Goal: Transaction & Acquisition: Subscribe to service/newsletter

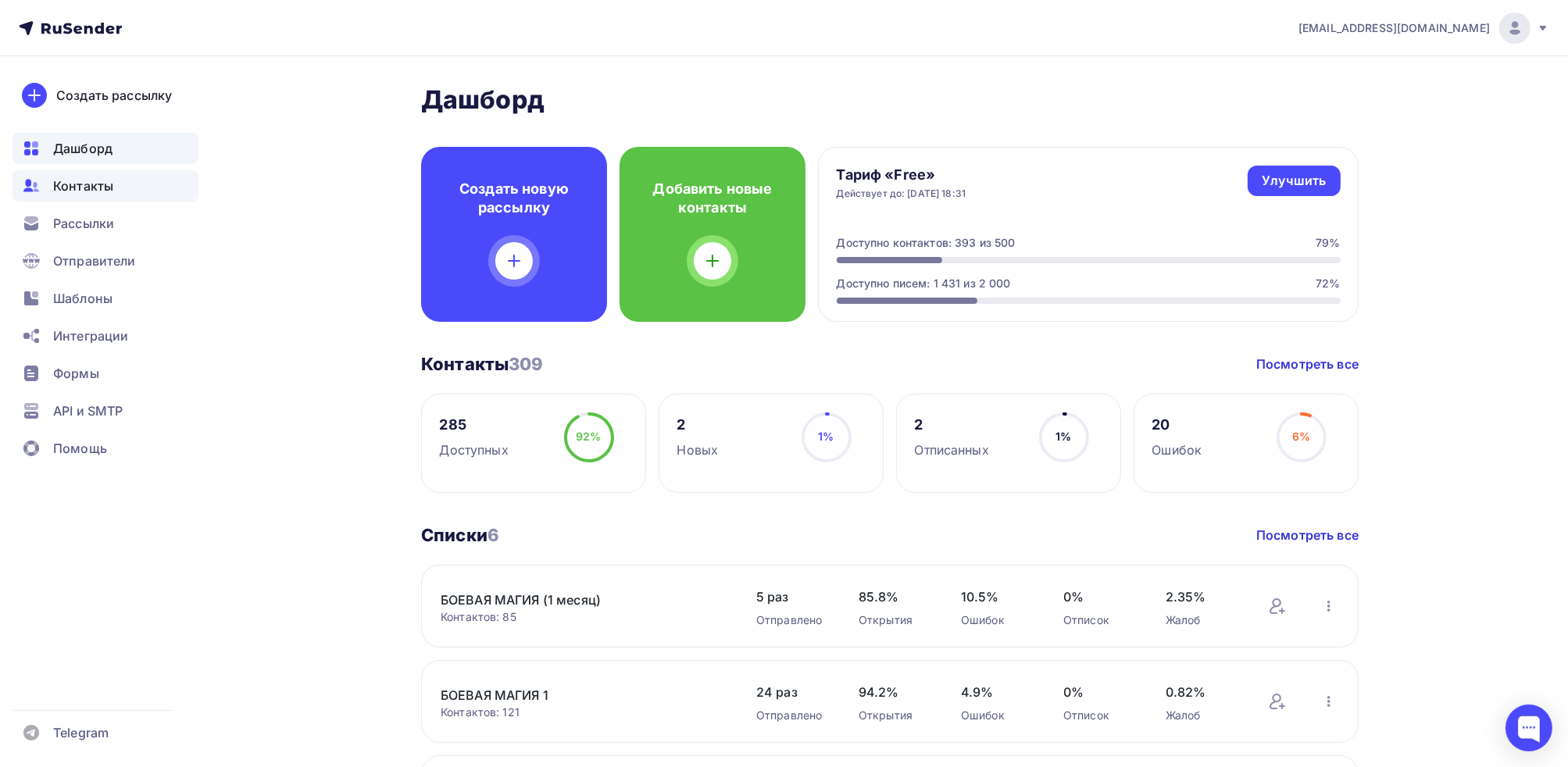
click at [87, 183] on span "Контакты" at bounding box center [83, 186] width 60 height 19
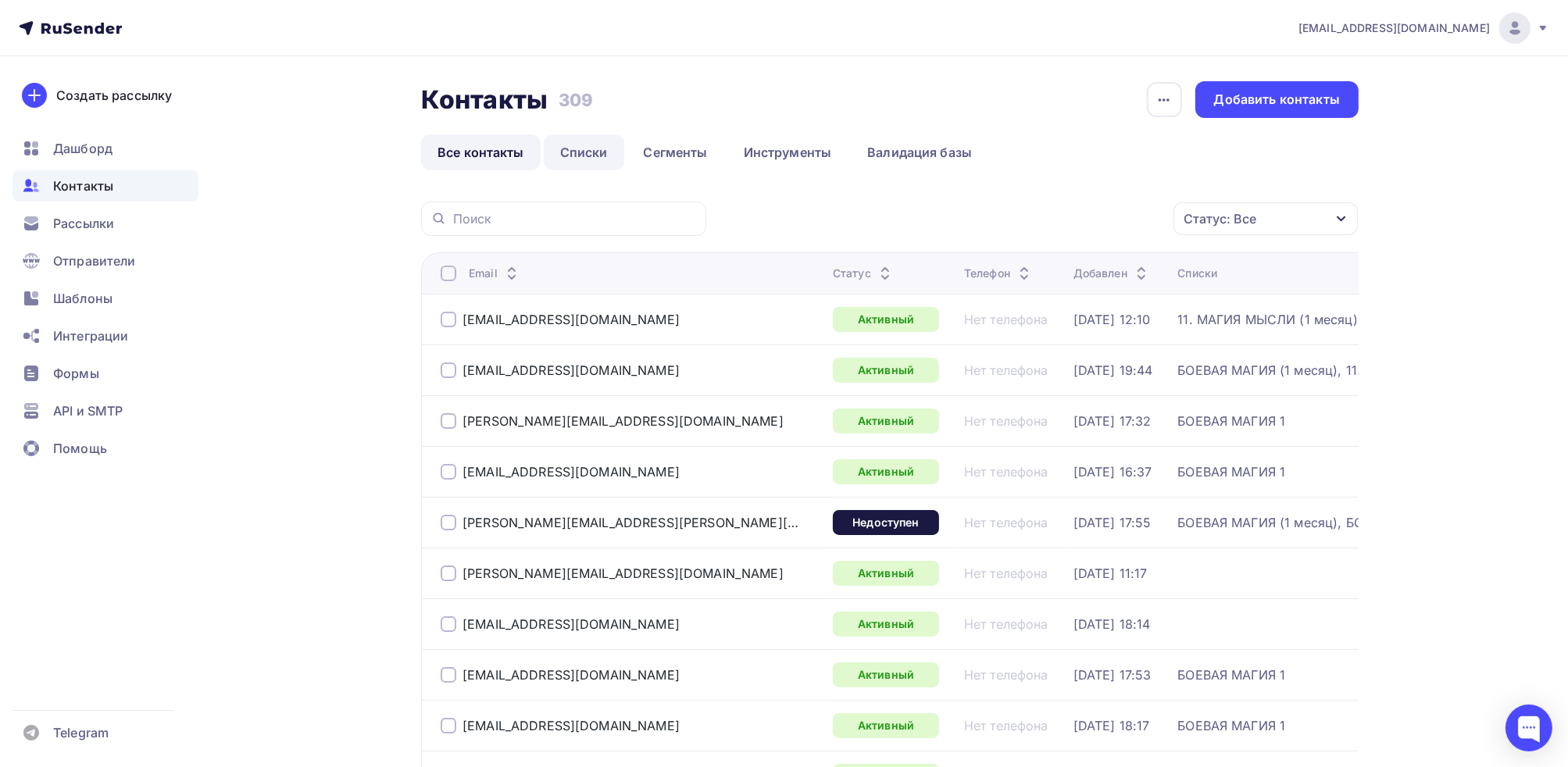
click at [594, 154] on link "Списки" at bounding box center [584, 152] width 80 height 36
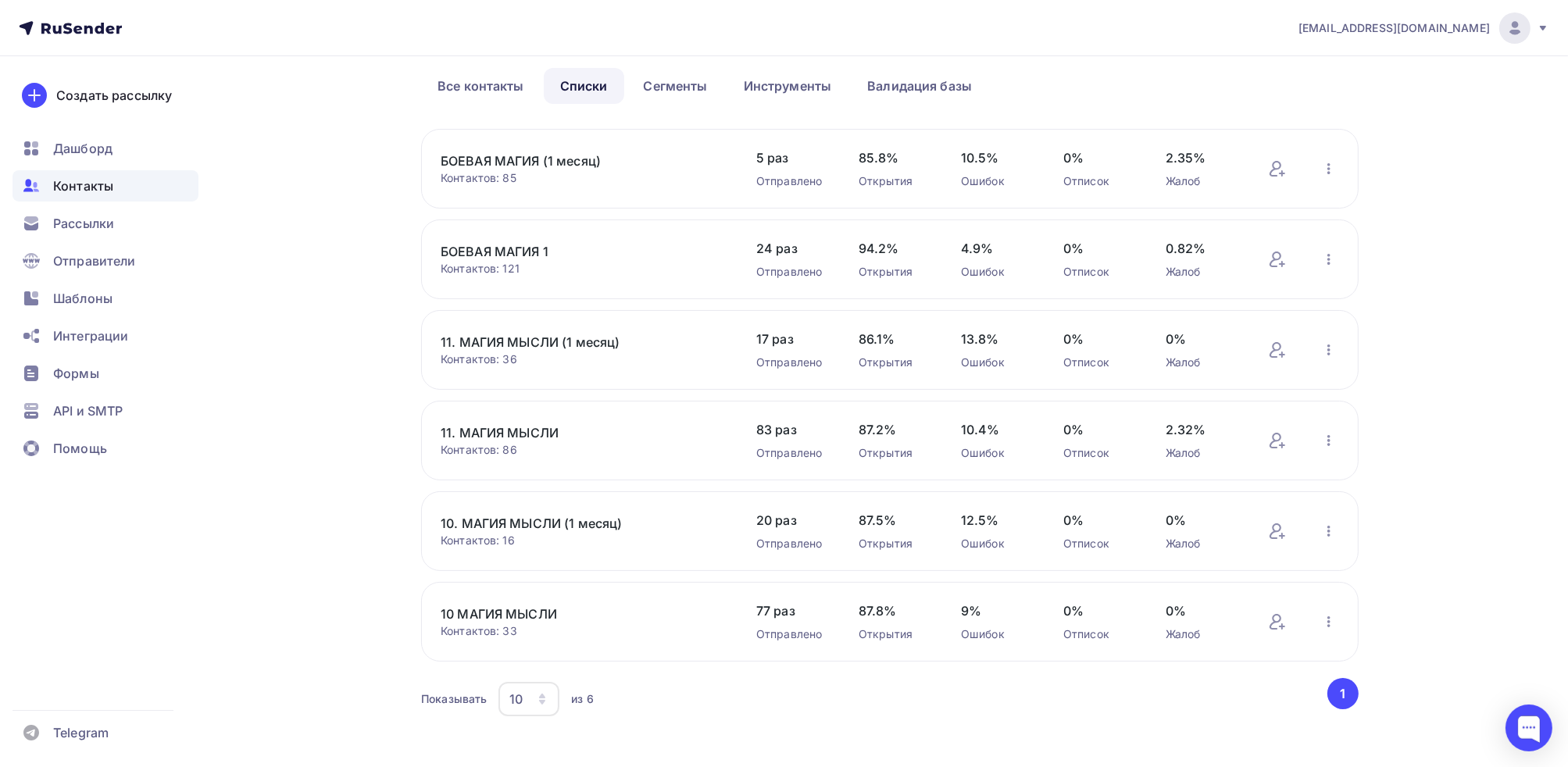
scroll to position [79, 0]
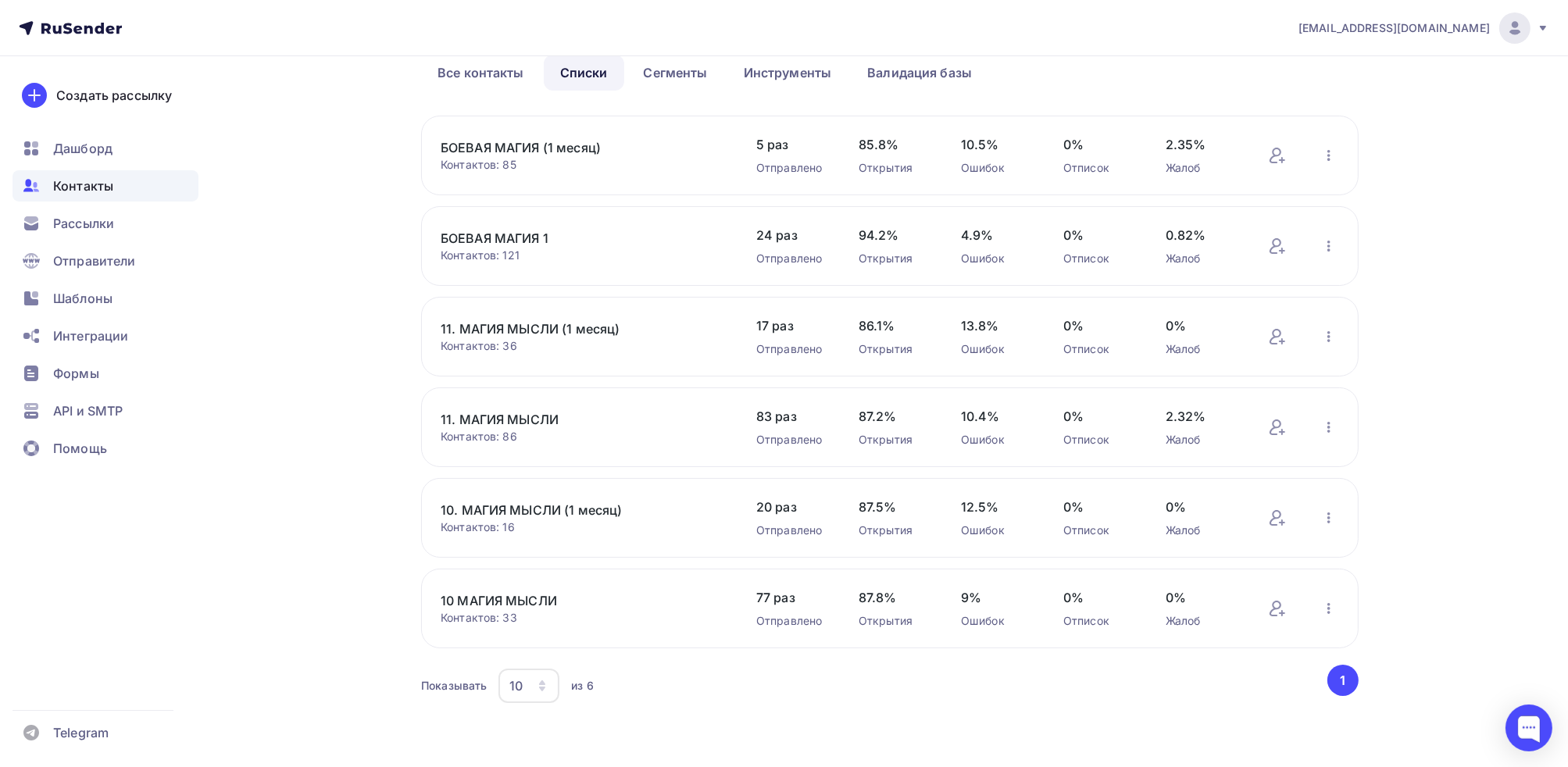
click at [524, 598] on link "10 МАГИЯ МЫСЛИ" at bounding box center [573, 600] width 266 height 19
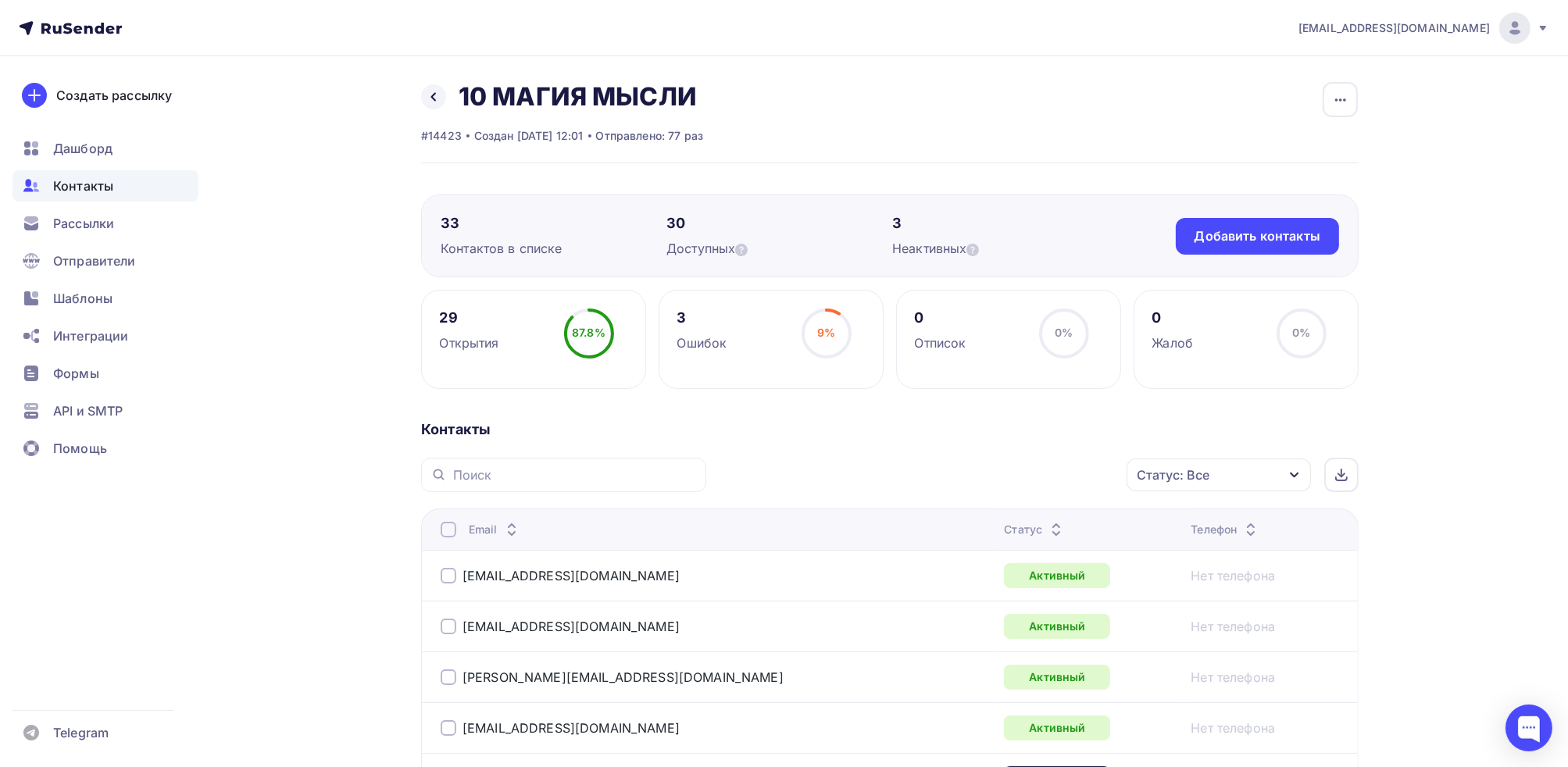
click at [453, 532] on div at bounding box center [448, 529] width 15 height 15
click at [967, 471] on div "Действие" at bounding box center [946, 475] width 60 height 19
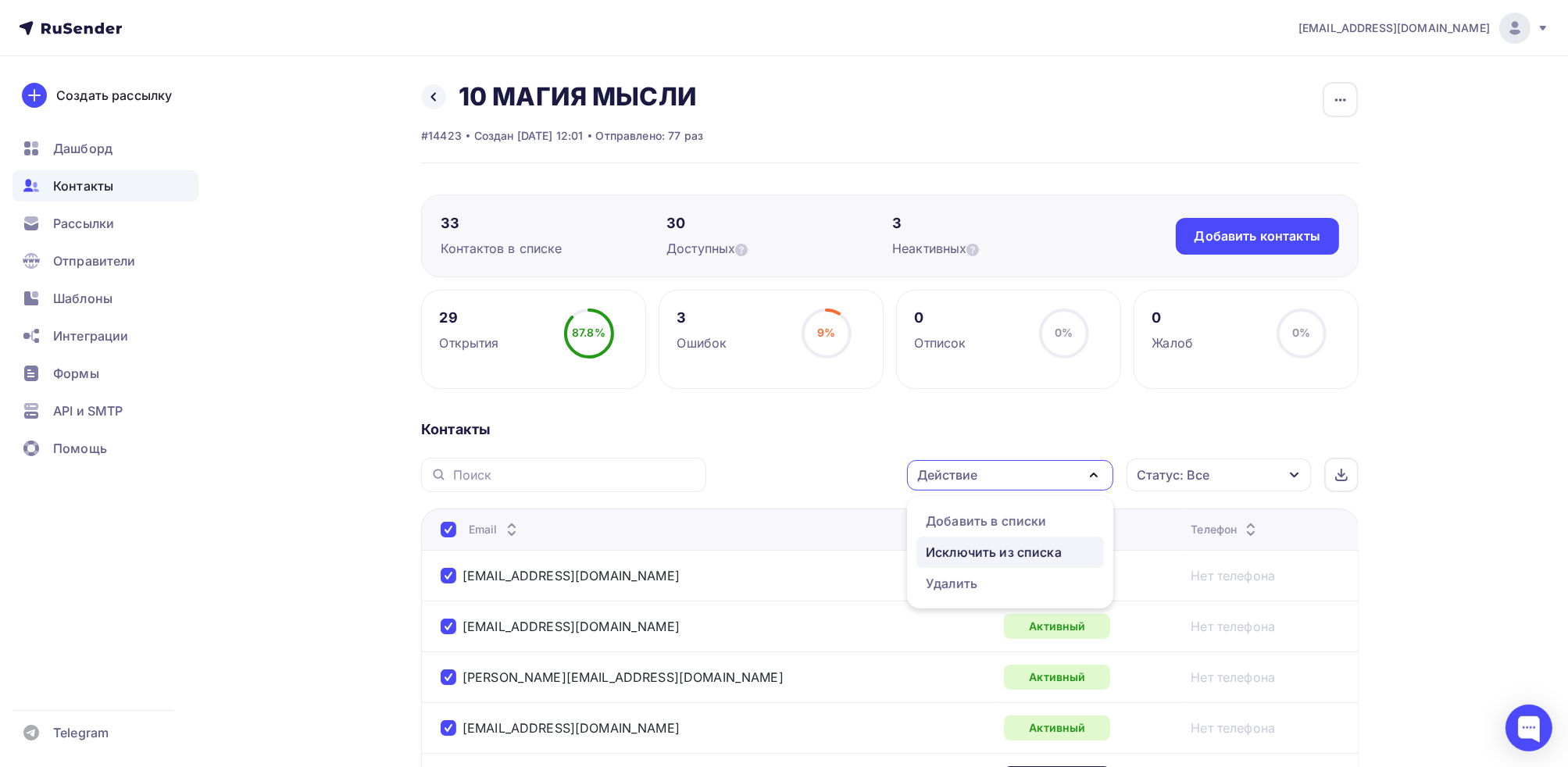
click at [975, 553] on div "Исключить из списка" at bounding box center [994, 552] width 136 height 19
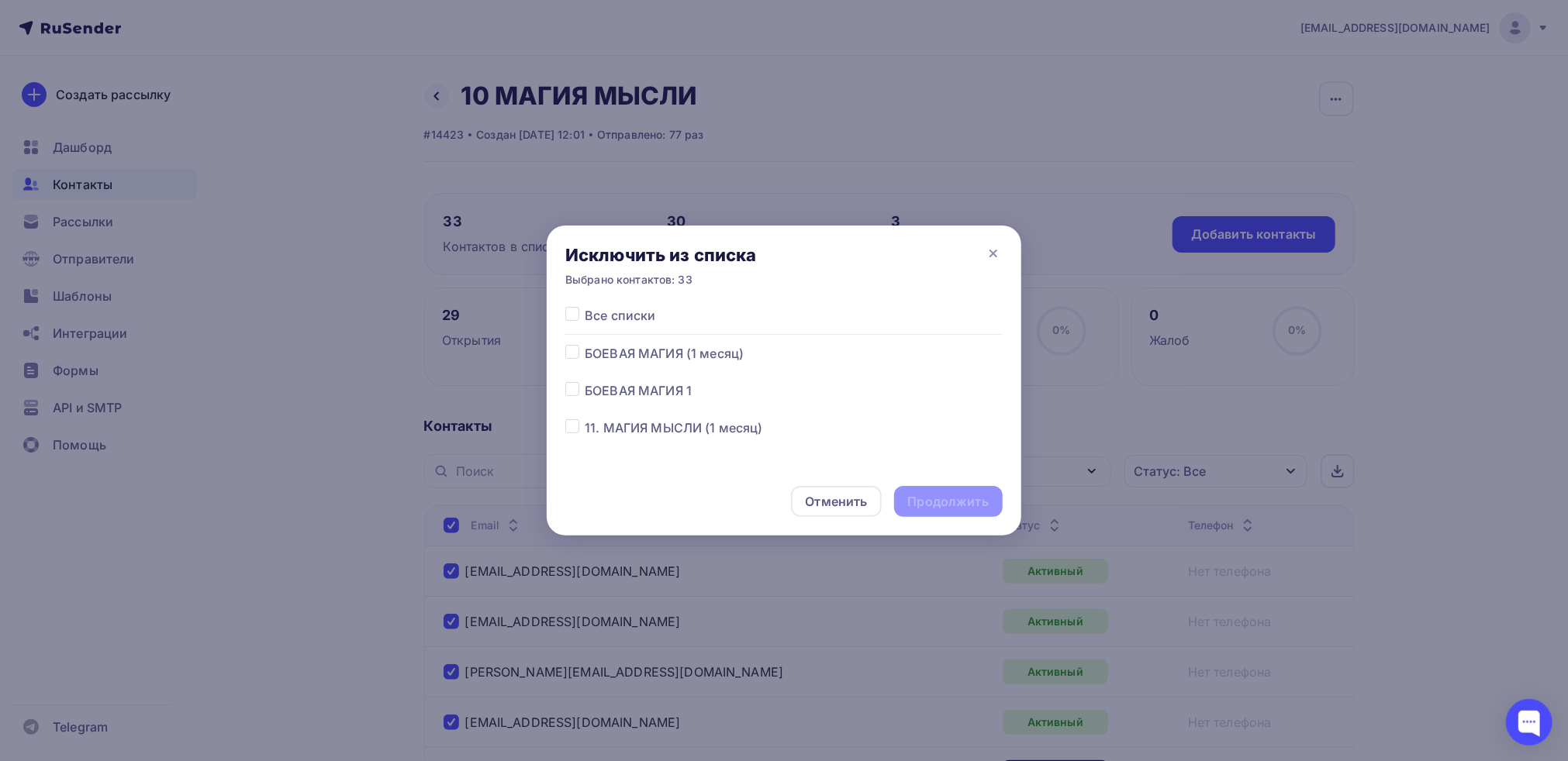
scroll to position [121, 0]
click at [584, 409] on label at bounding box center [584, 409] width 0 height 0
click at [569, 416] on input "checkbox" at bounding box center [572, 416] width 14 height 14
checkbox input "true"
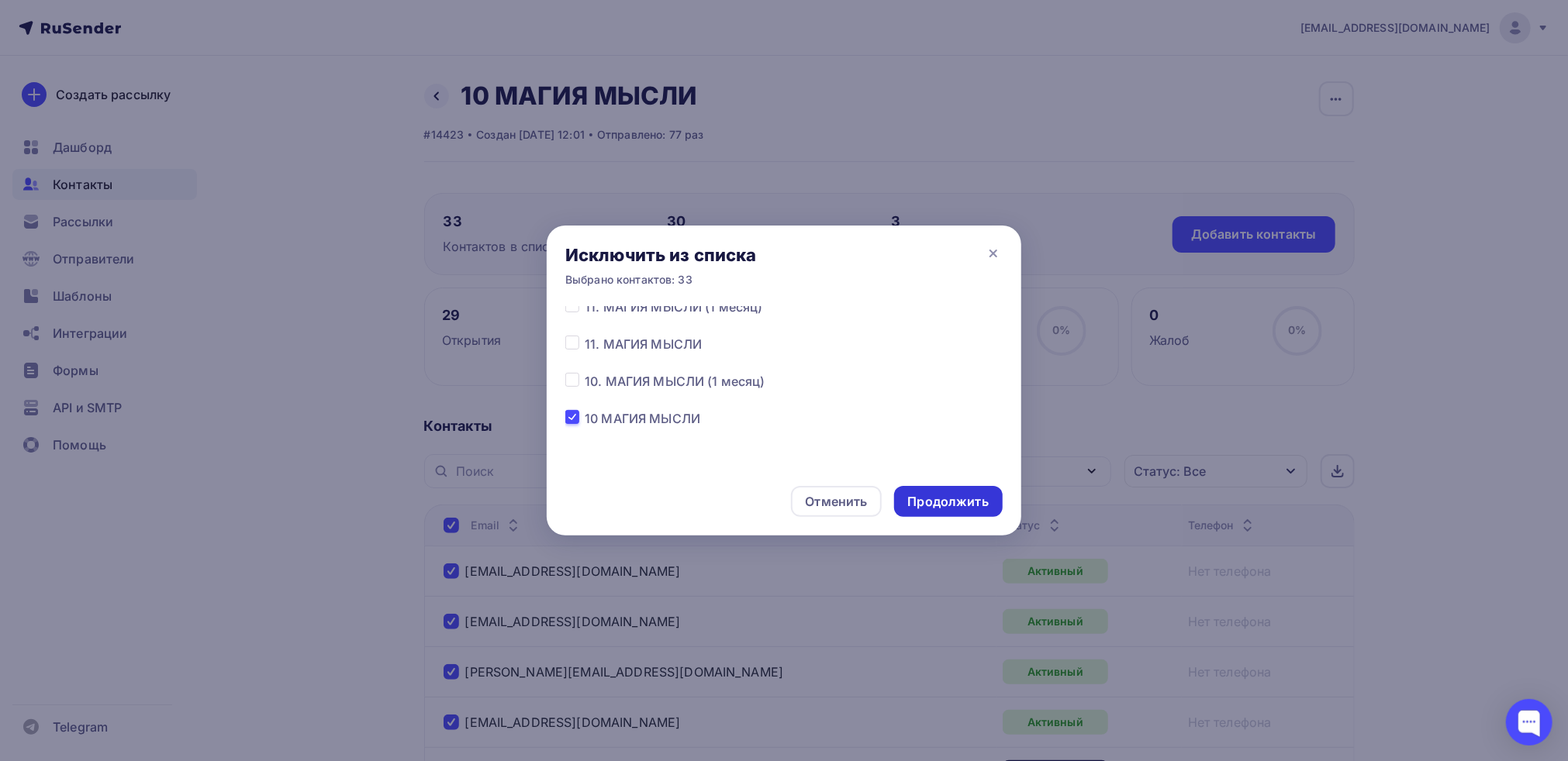
click at [927, 508] on div "Продолжить" at bounding box center [949, 501] width 81 height 18
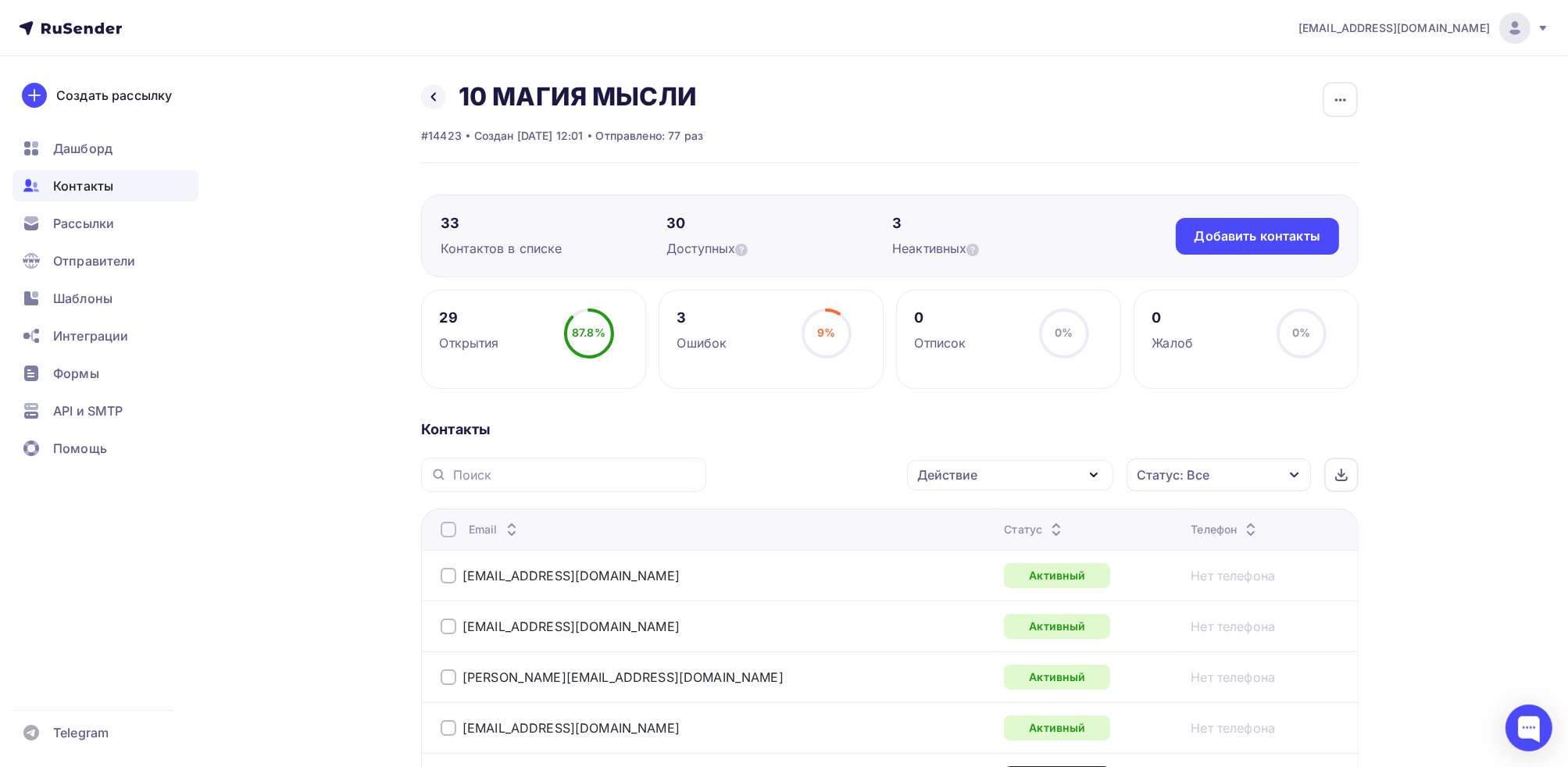
click at [451, 531] on div at bounding box center [448, 529] width 15 height 15
click at [947, 469] on div "Действие" at bounding box center [946, 475] width 60 height 19
click at [978, 554] on div "Исключить из списка" at bounding box center [994, 552] width 136 height 19
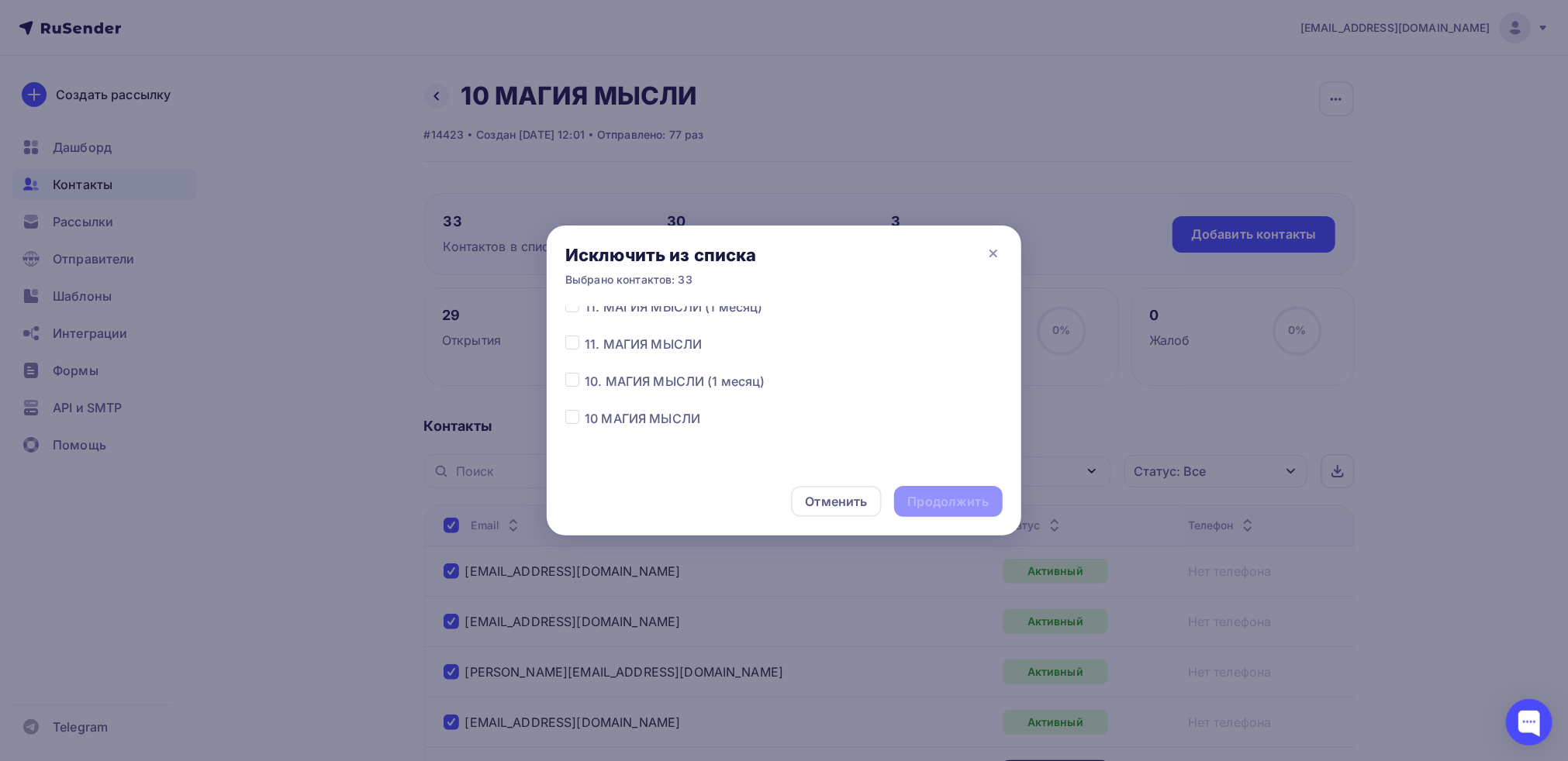
click at [584, 409] on label at bounding box center [584, 409] width 0 height 0
click at [571, 416] on input "checkbox" at bounding box center [572, 416] width 14 height 14
checkbox input "true"
click at [956, 509] on div "Продолжить" at bounding box center [949, 501] width 81 height 18
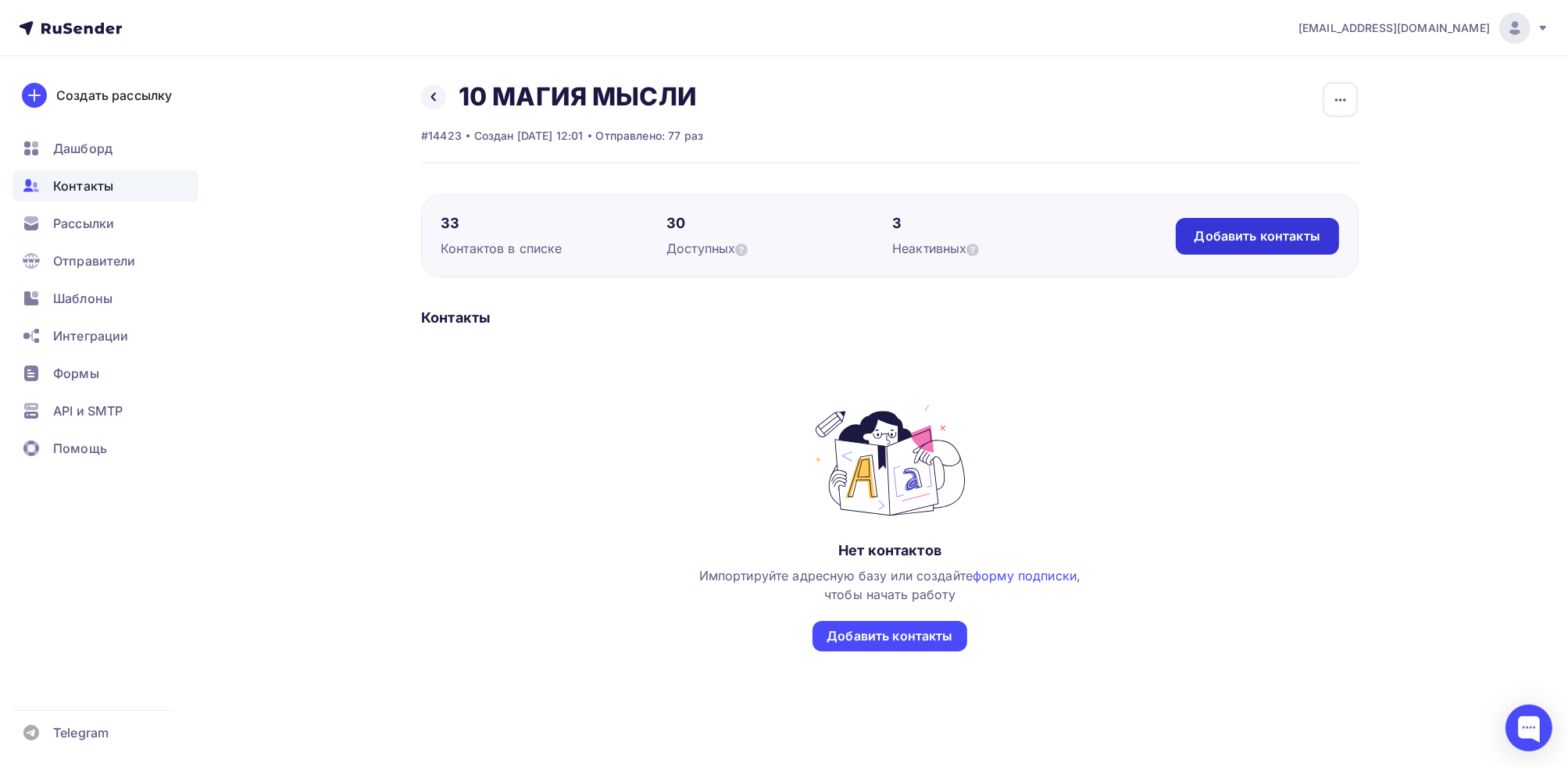
click at [1249, 241] on div "Добавить контакты" at bounding box center [1257, 236] width 126 height 18
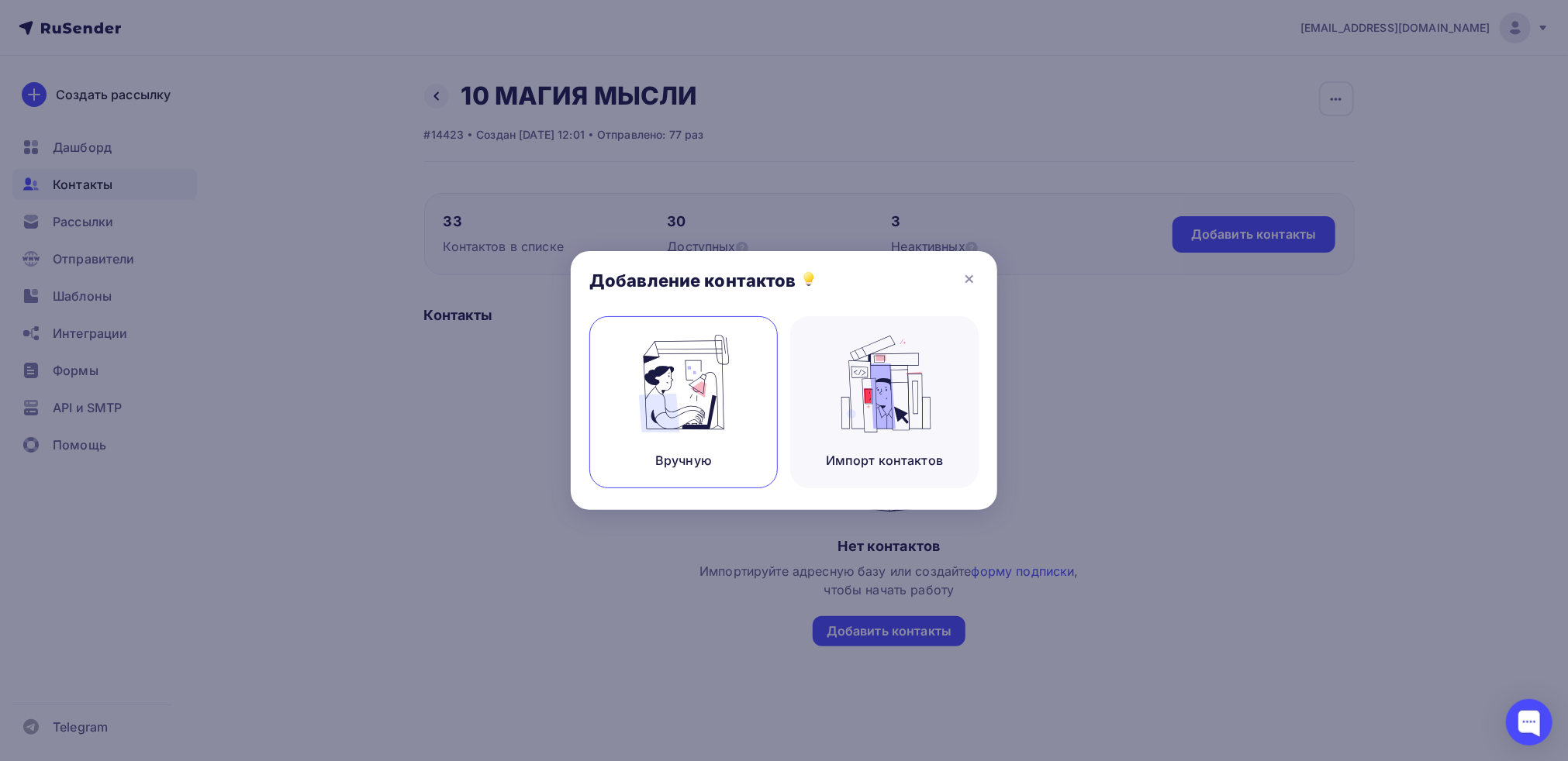
click at [703, 416] on img at bounding box center [684, 383] width 104 height 97
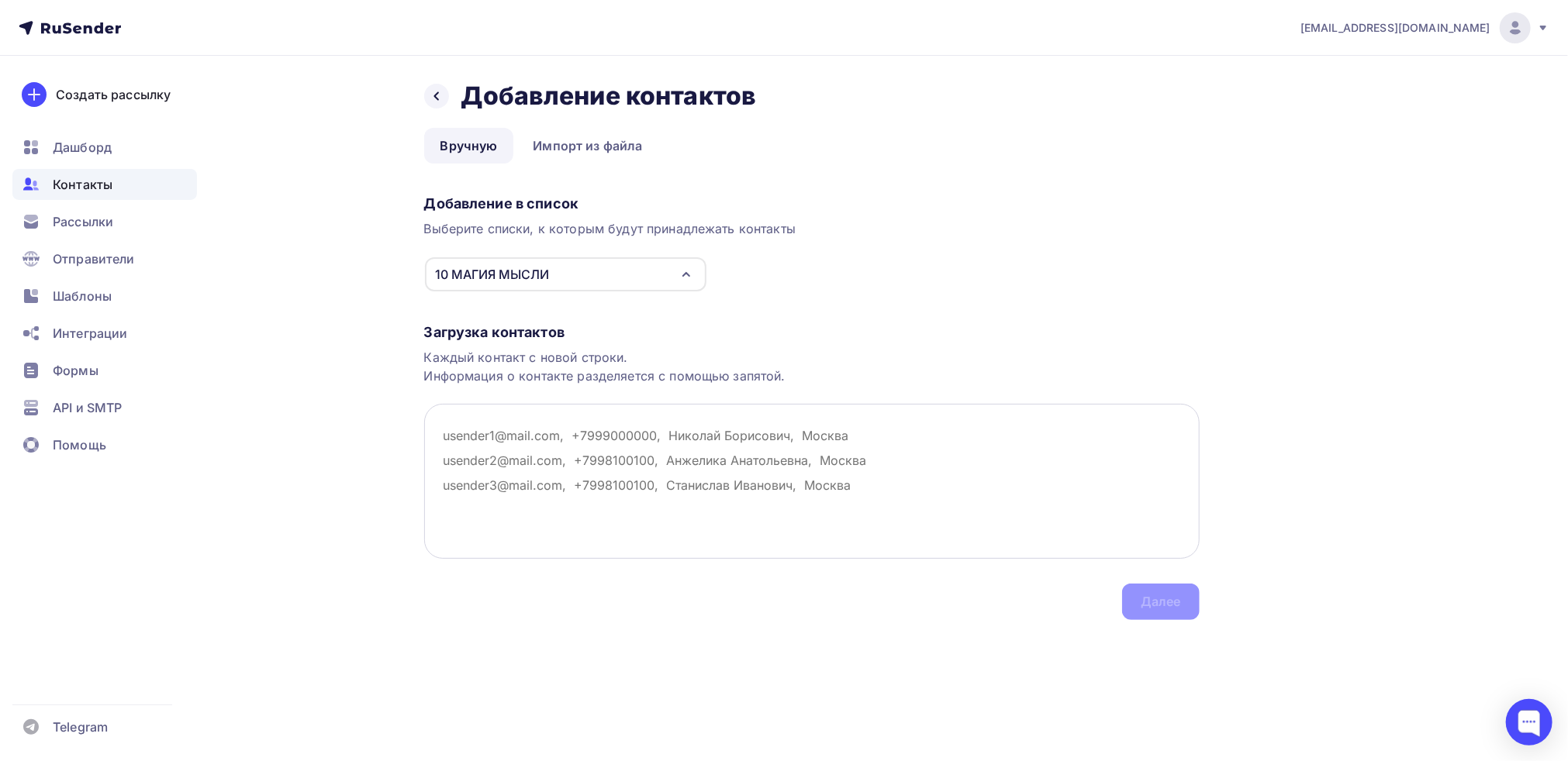
click at [503, 435] on textarea at bounding box center [812, 481] width 776 height 155
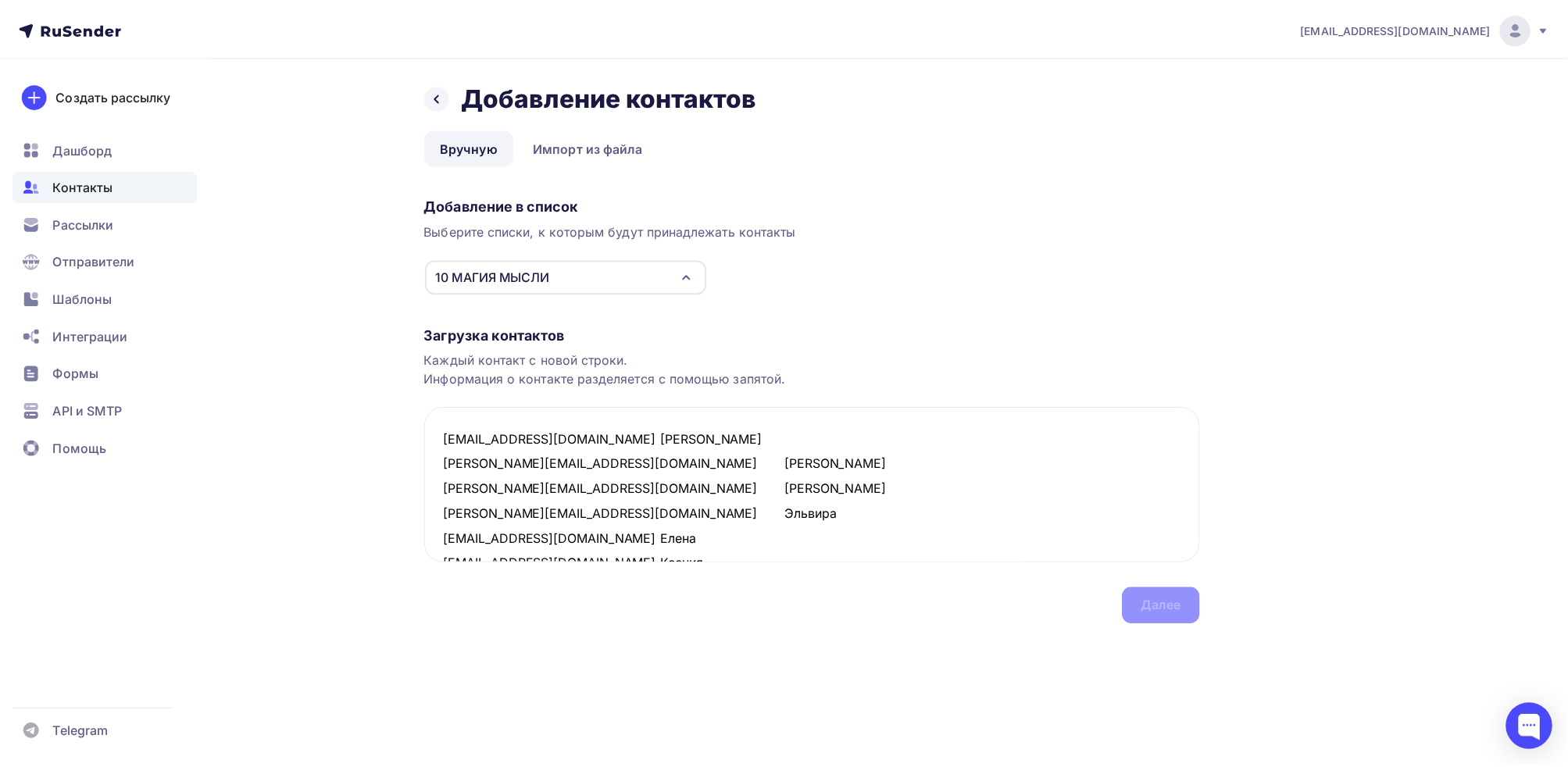
scroll to position [333, 0]
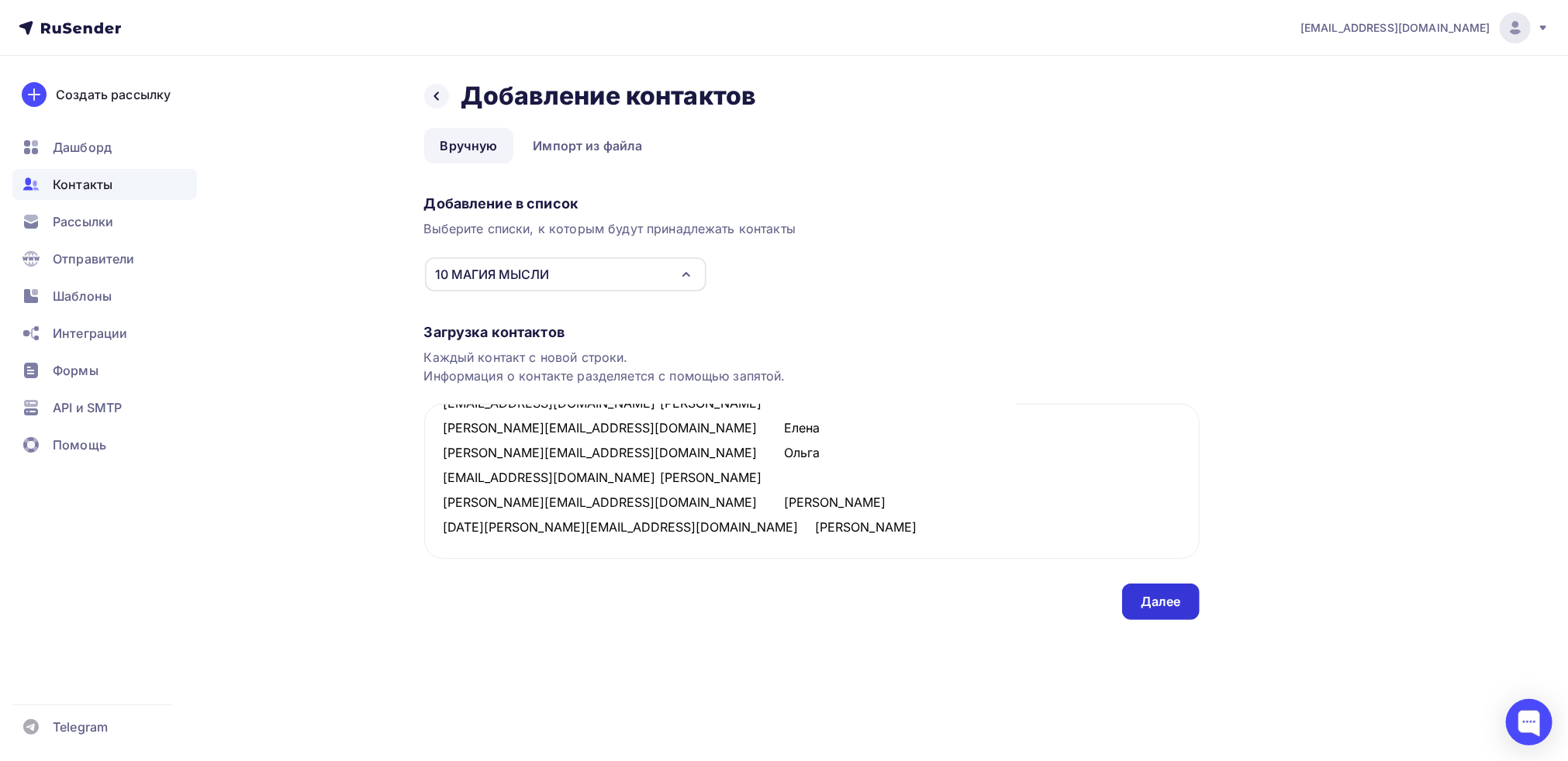
type textarea "[EMAIL_ADDRESS][DOMAIN_NAME] [PERSON_NAME] [PERSON_NAME][EMAIL_ADDRESS][DOMAIN_…"
click at [1175, 602] on div "Далее" at bounding box center [1161, 602] width 40 height 18
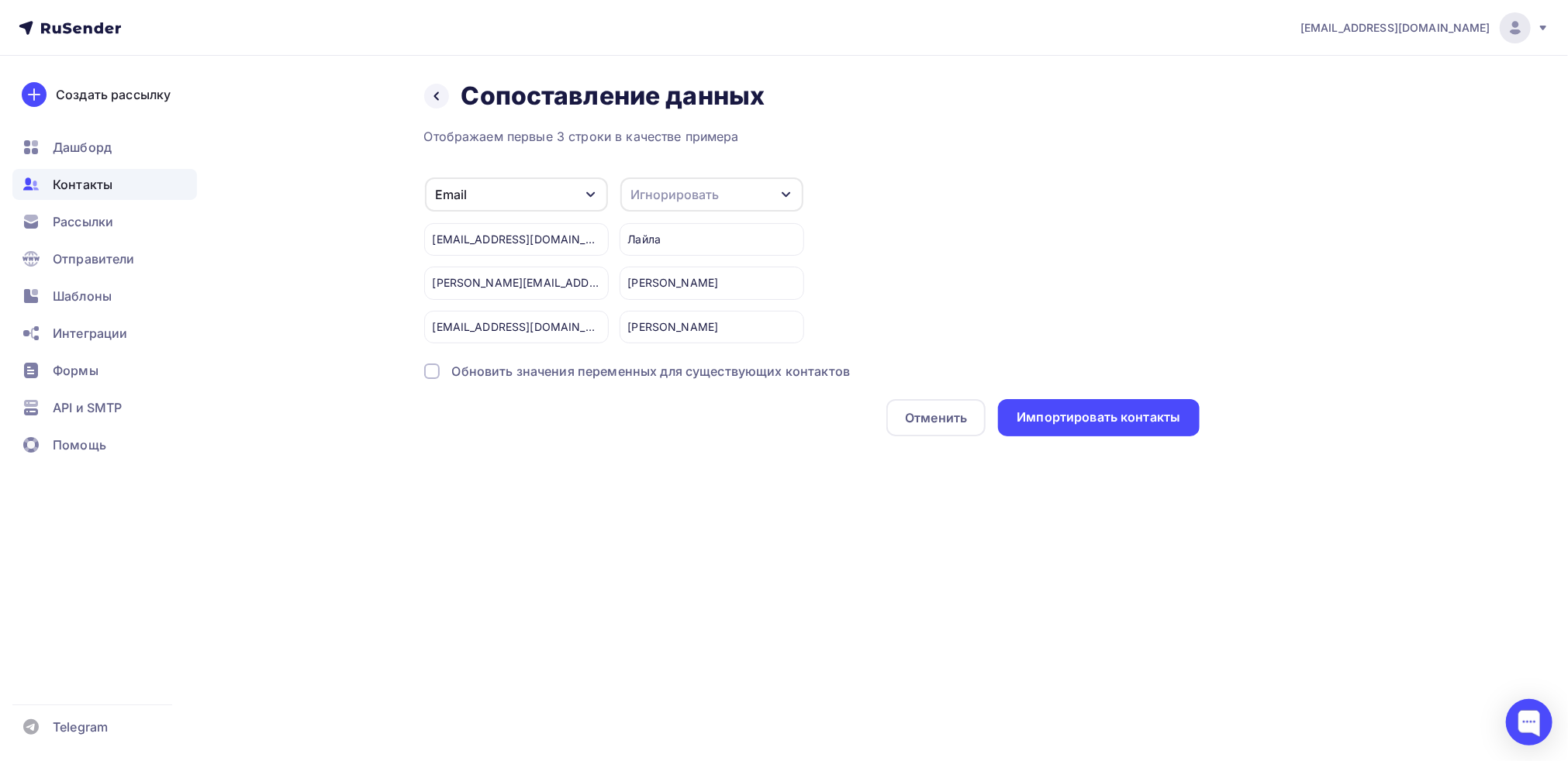
click at [761, 193] on div "Игнорировать" at bounding box center [712, 195] width 183 height 34
click at [670, 277] on div "Имя" at bounding box center [682, 274] width 90 height 18
click at [1114, 414] on div "Импортировать контакты" at bounding box center [1098, 417] width 164 height 18
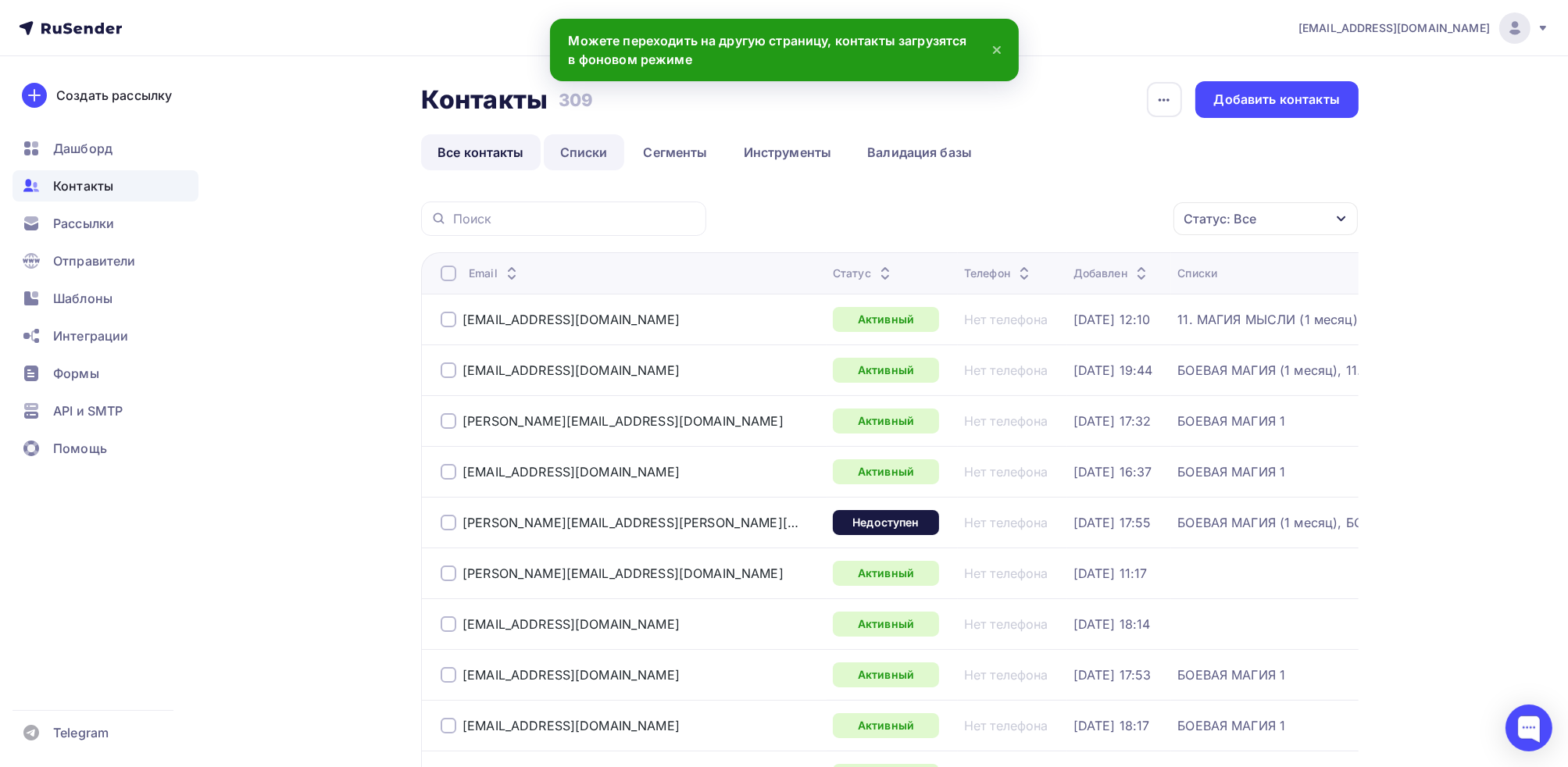
click at [588, 149] on link "Списки" at bounding box center [584, 152] width 80 height 36
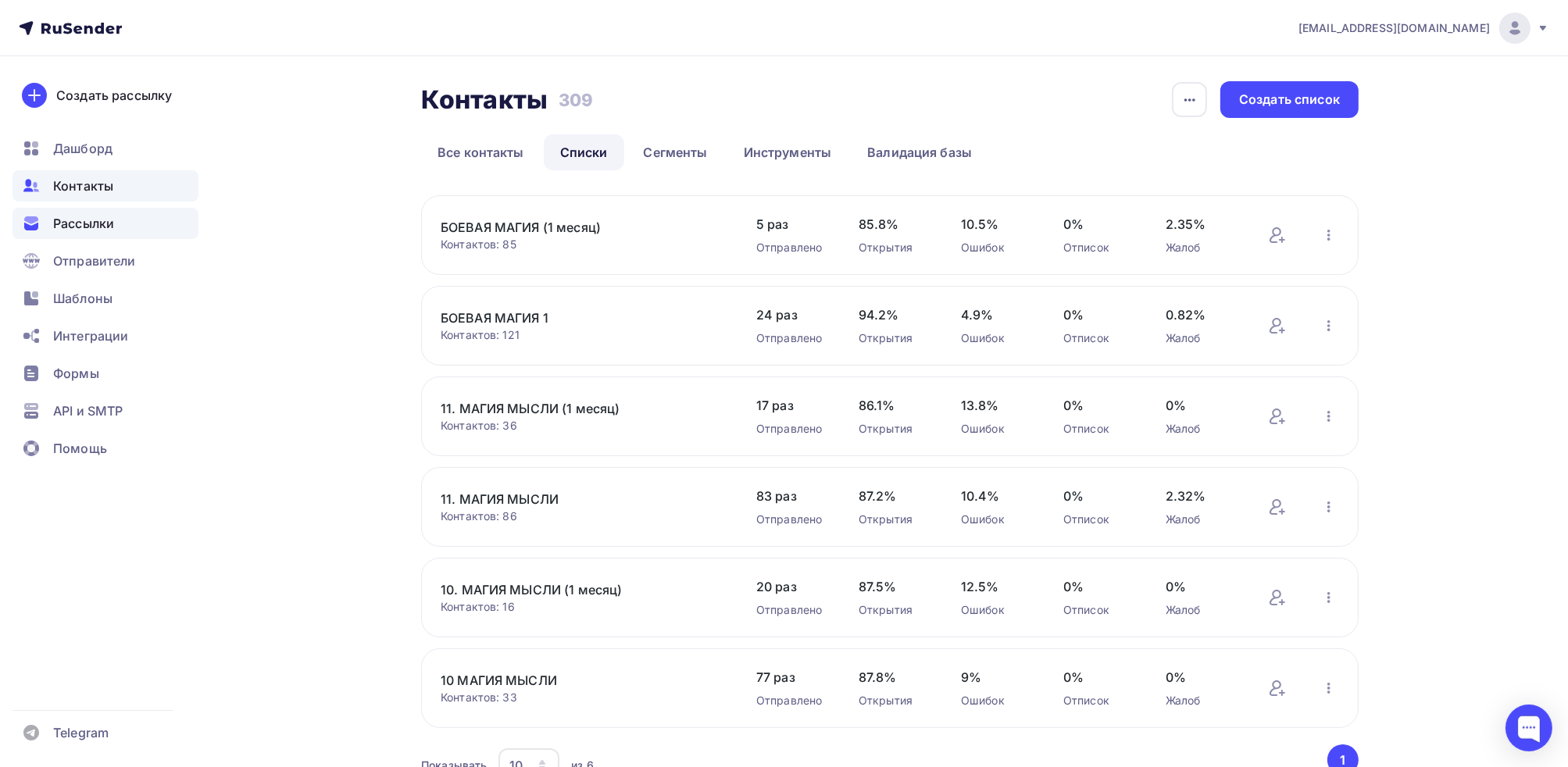
click at [78, 223] on span "Рассылки" at bounding box center [84, 223] width 61 height 19
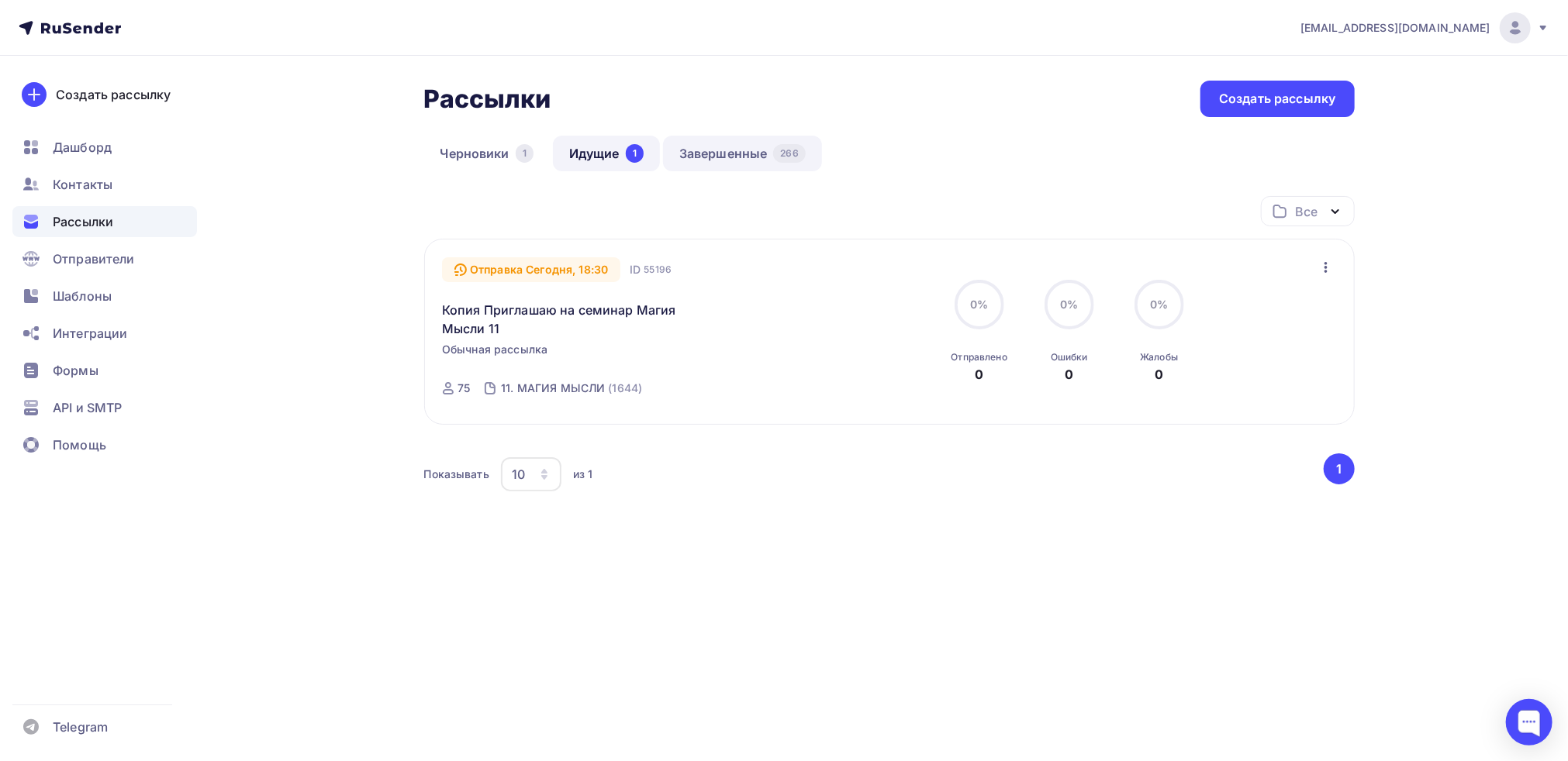
click at [737, 156] on link "Завершенные 266" at bounding box center [742, 154] width 159 height 35
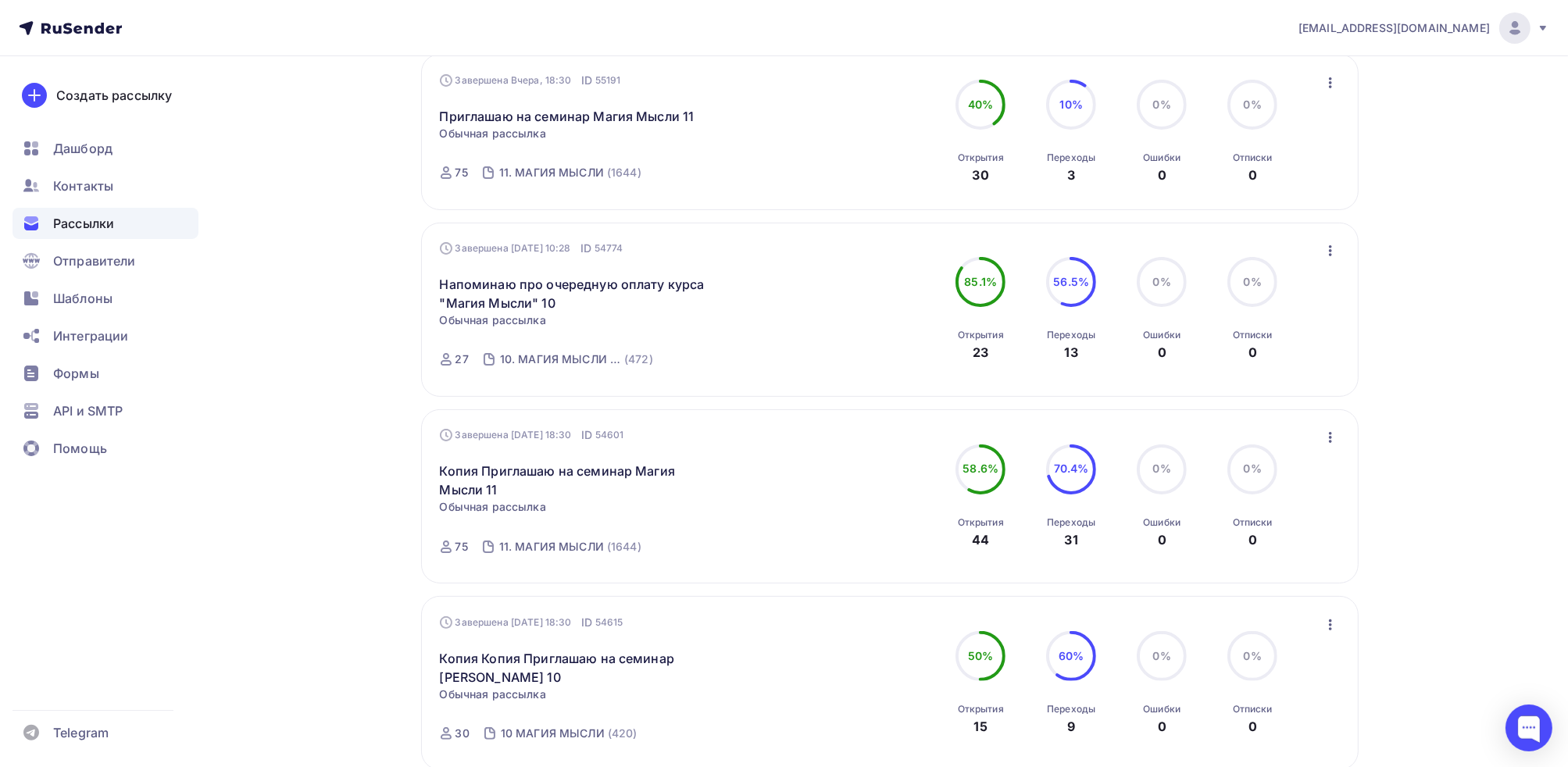
scroll to position [468, 0]
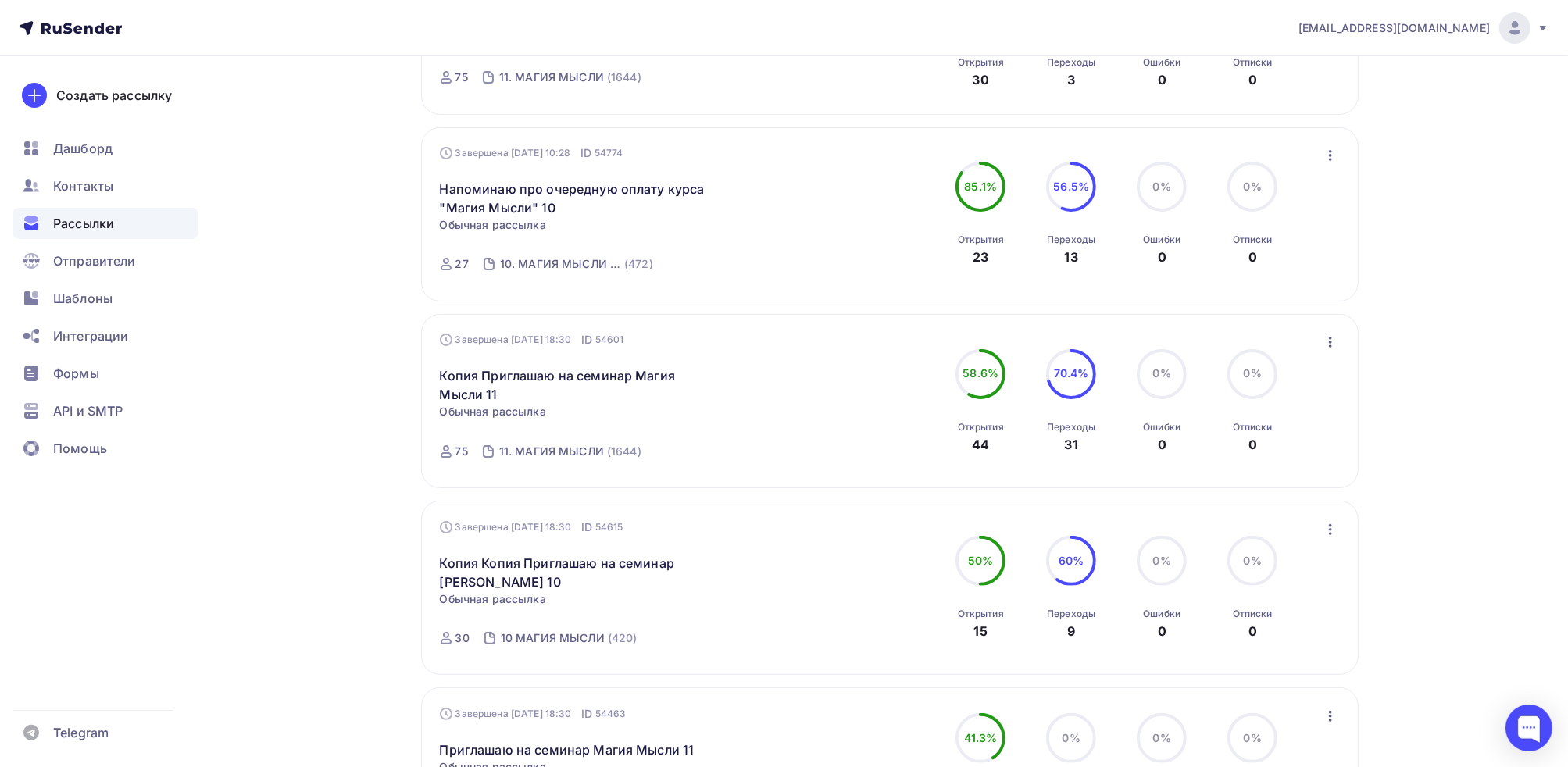
click at [1333, 528] on icon "button" at bounding box center [1330, 529] width 19 height 19
click at [1309, 635] on div "Копировать в новую" at bounding box center [1258, 632] width 160 height 19
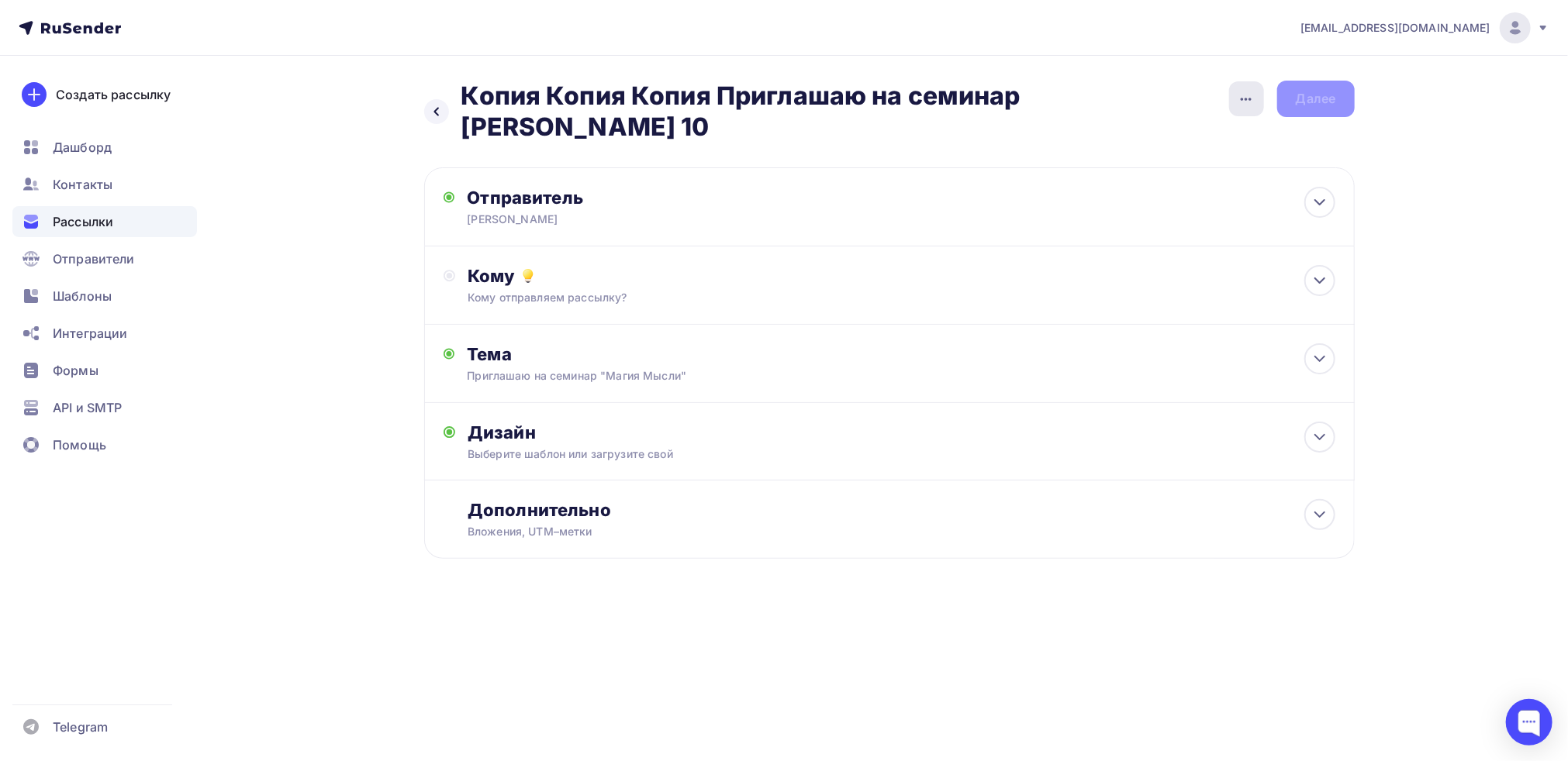
click at [1241, 107] on icon "button" at bounding box center [1246, 99] width 18 height 18
click at [1169, 178] on div "Переименовать рассылку" at bounding box center [1163, 177] width 192 height 18
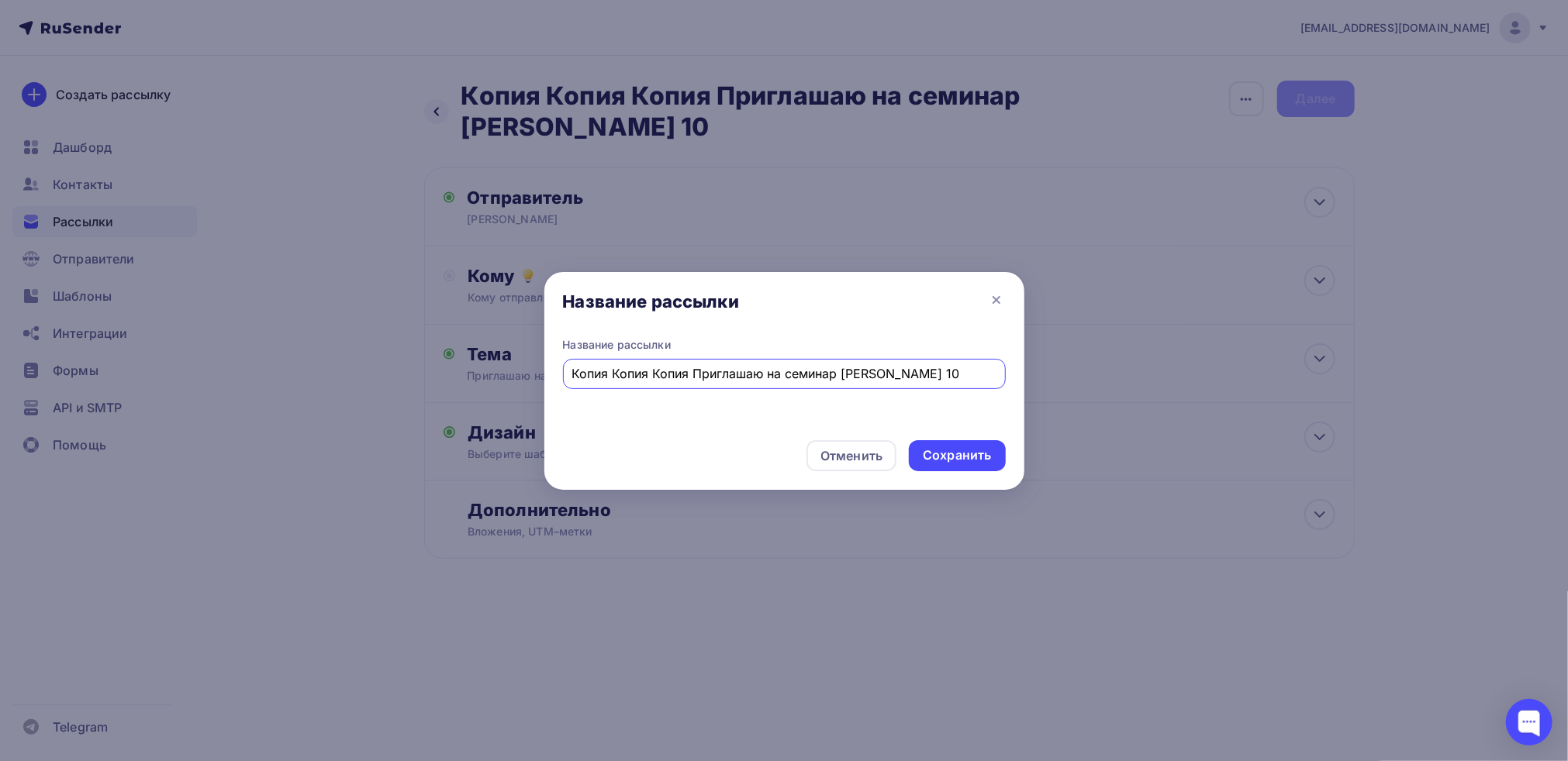
drag, startPoint x: 694, startPoint y: 372, endPoint x: 481, endPoint y: 393, distance: 214.0
click at [481, 393] on div "Название рассылки Название рассылки Копия Копия Копия Приглашаю на семинар Маги…" at bounding box center [784, 380] width 1568 height 761
type input "Приглашаю на семинар [PERSON_NAME] 10"
click at [937, 460] on div "Сохранить" at bounding box center [956, 455] width 68 height 18
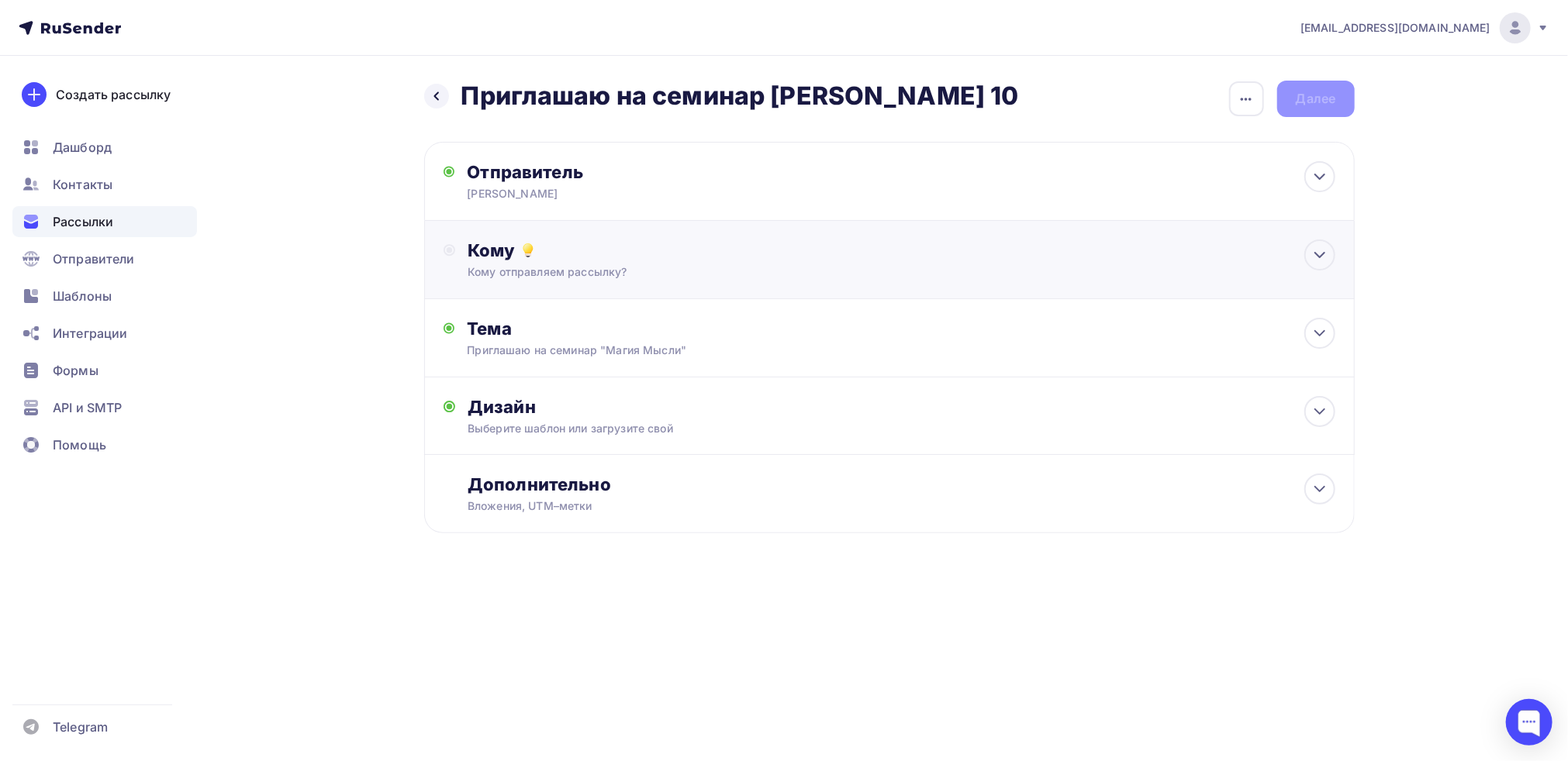
click at [465, 253] on div "Кому Кому отправляем рассылку? Списки получателей Выберите список Все списки id…" at bounding box center [889, 259] width 891 height 40
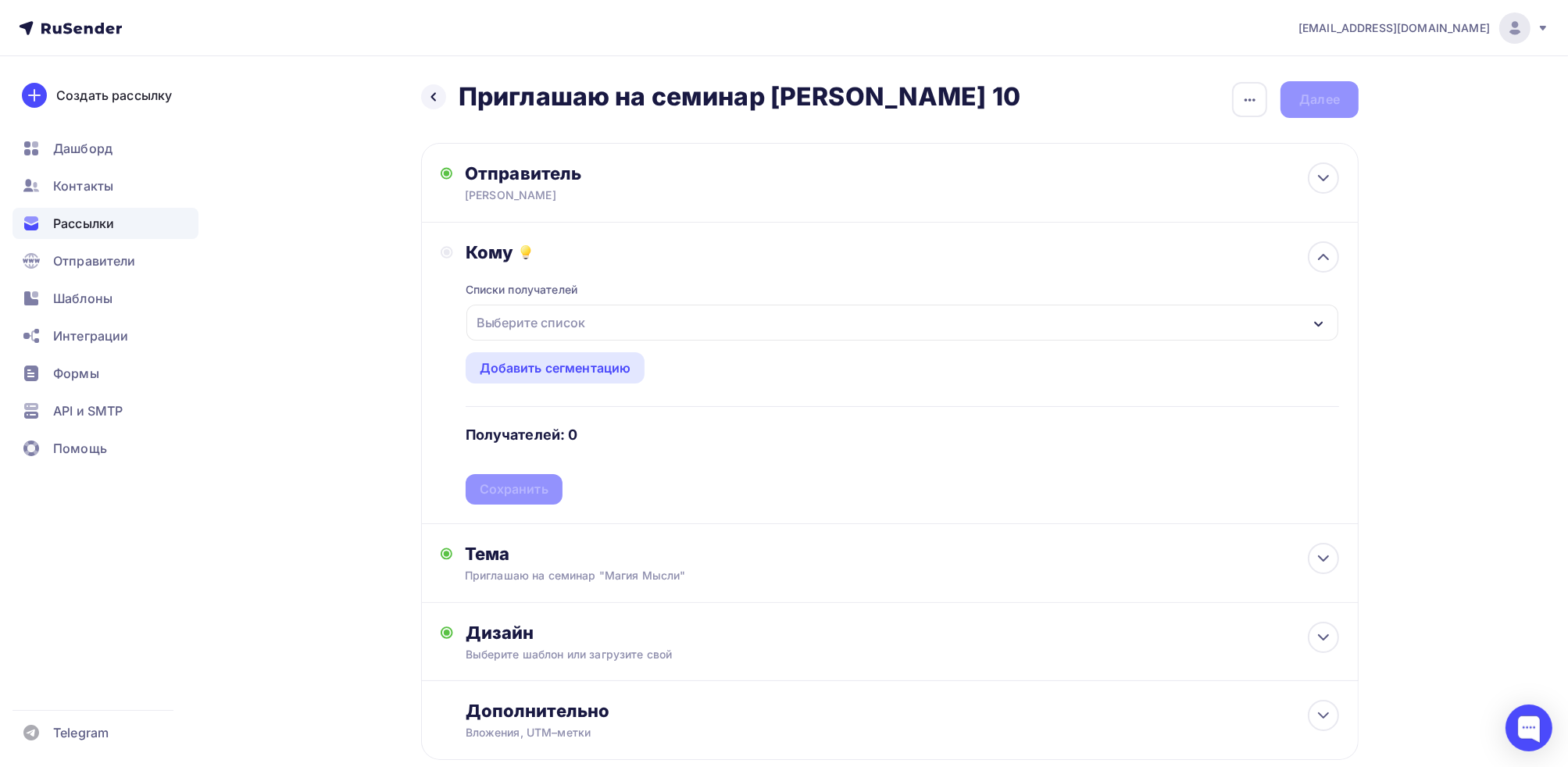
click at [507, 314] on div "Выберите список" at bounding box center [531, 322] width 122 height 28
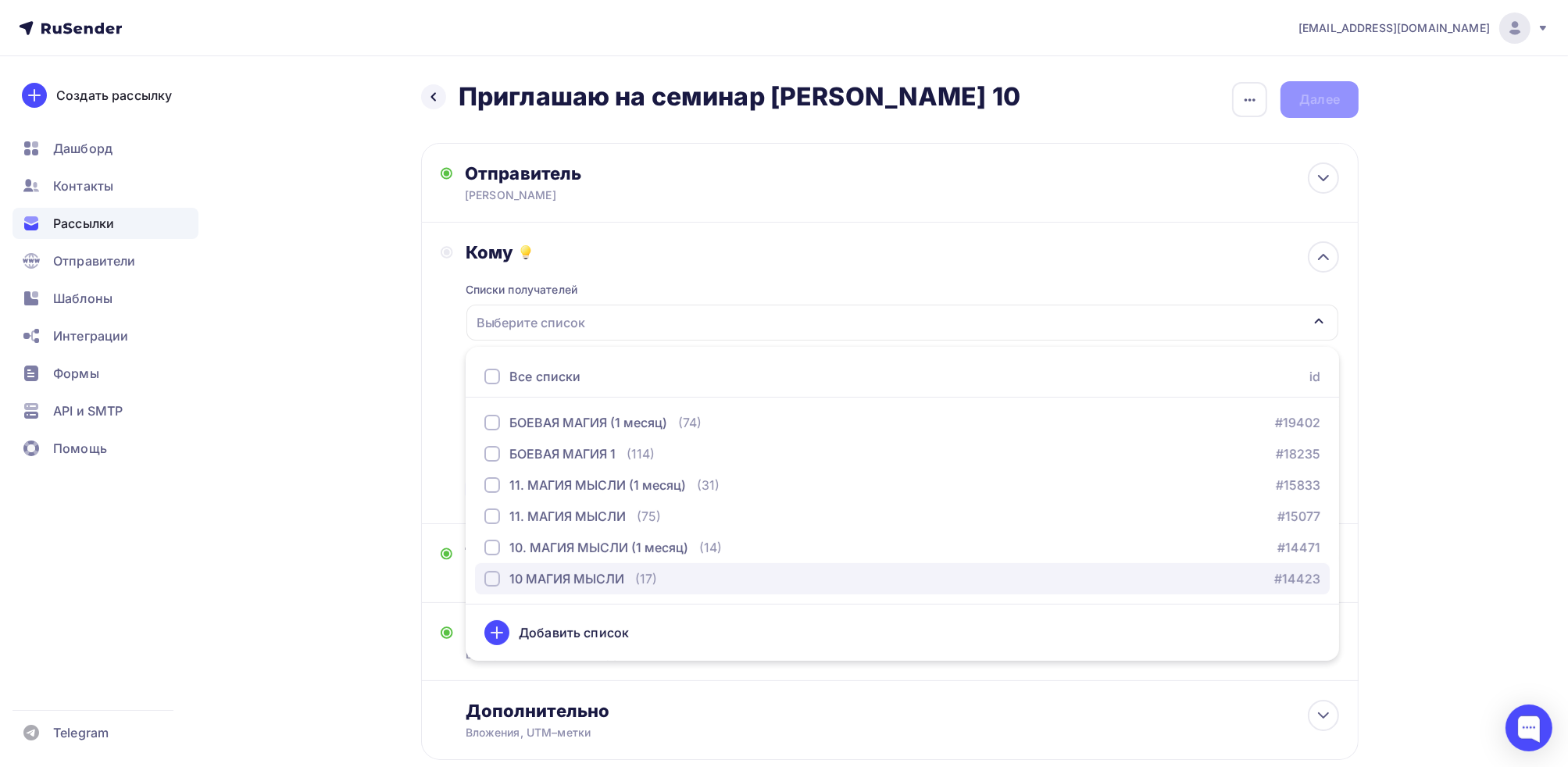
click at [491, 580] on div "button" at bounding box center [492, 578] width 15 height 15
click at [436, 468] on div "Кому Списки получателей 10 МАГИЯ МЫСЛИ Все списки id БОЕВАЯ МАГИЯ (1 месяц) (74…" at bounding box center [890, 373] width 937 height 302
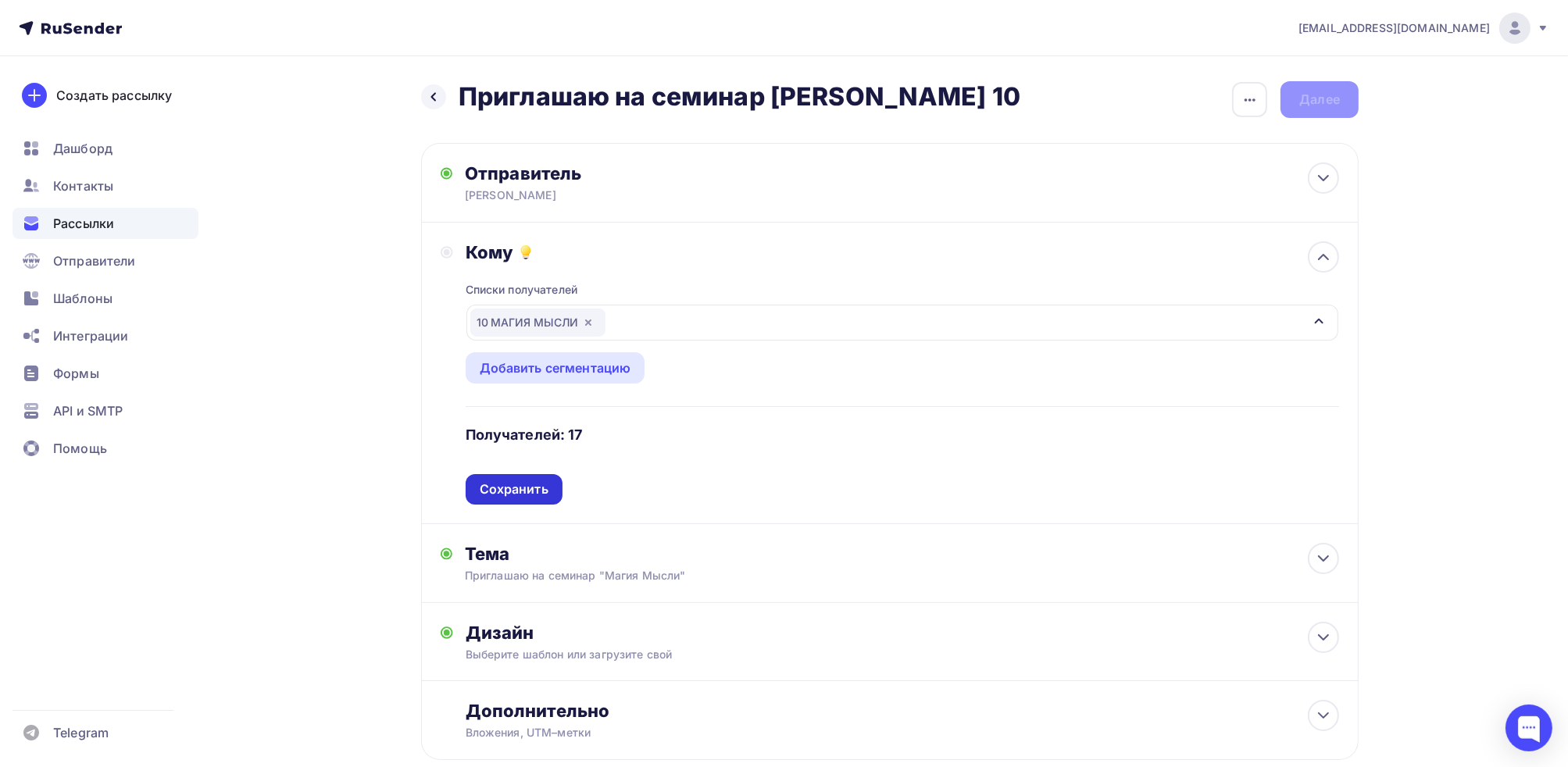
click at [507, 480] on div "Сохранить" at bounding box center [513, 489] width 69 height 18
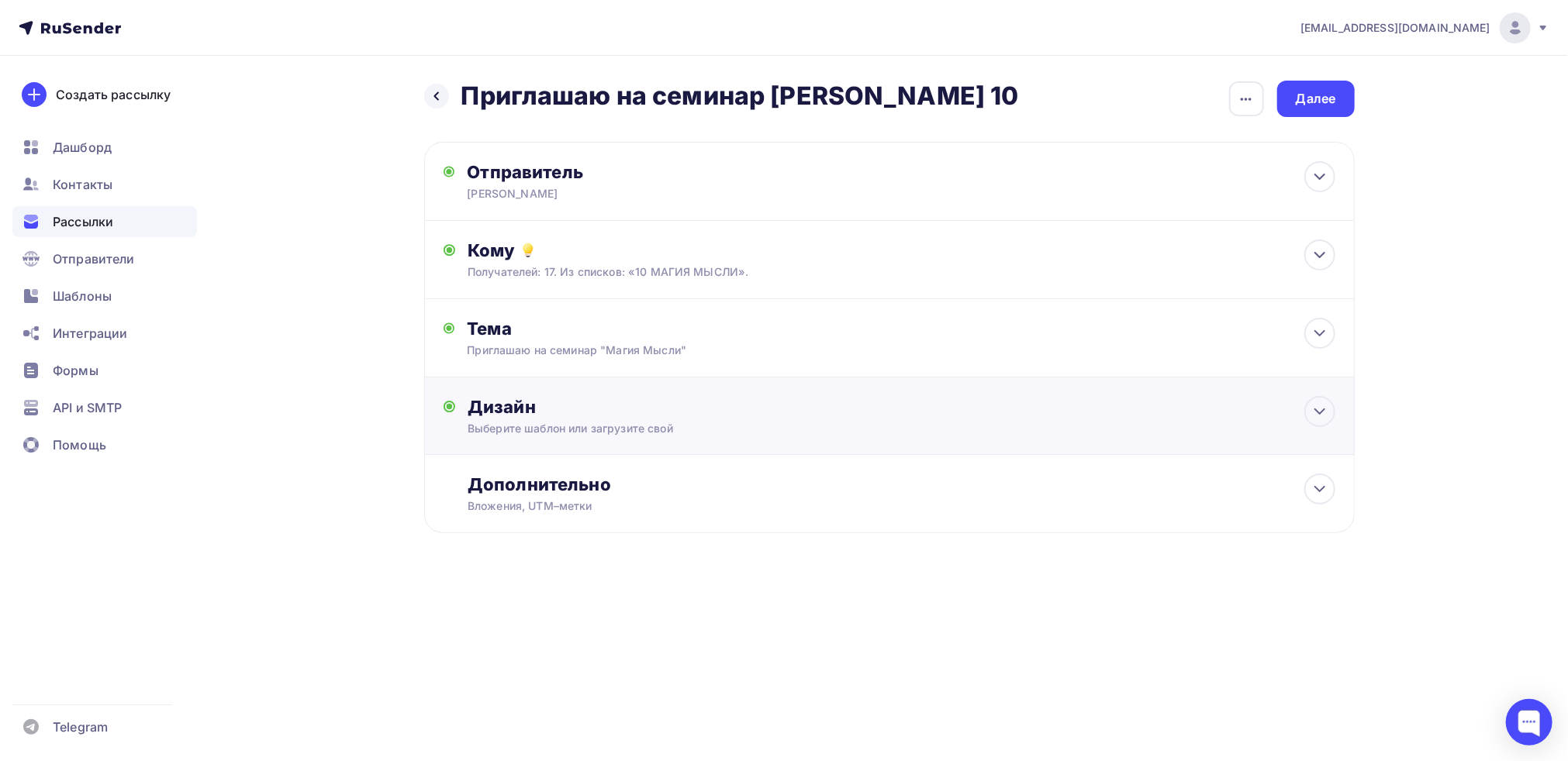
click at [517, 421] on div "Выберите шаблон или загрузите свой" at bounding box center [858, 429] width 781 height 15
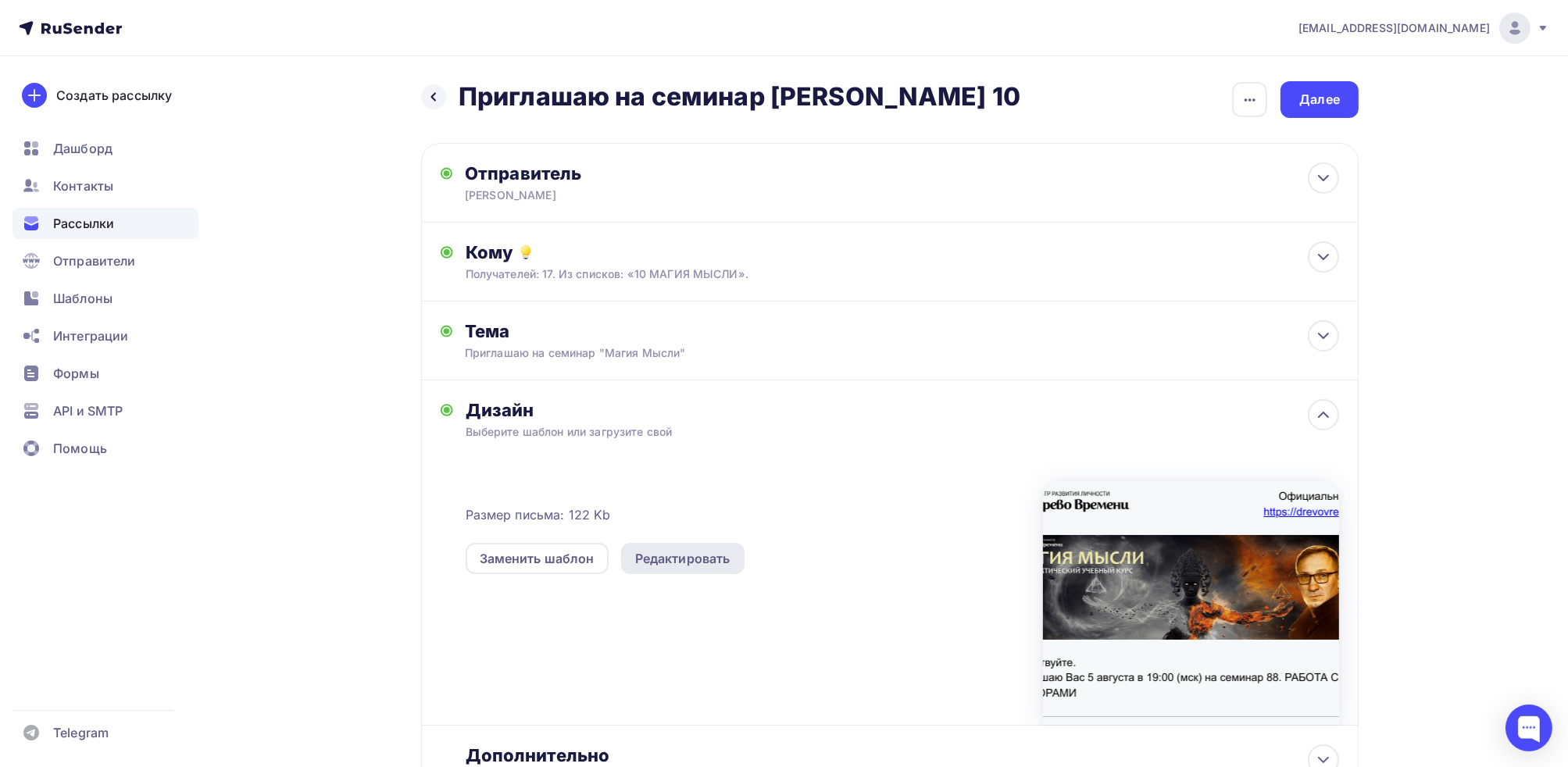
click at [715, 558] on div "Редактировать" at bounding box center [683, 558] width 96 height 19
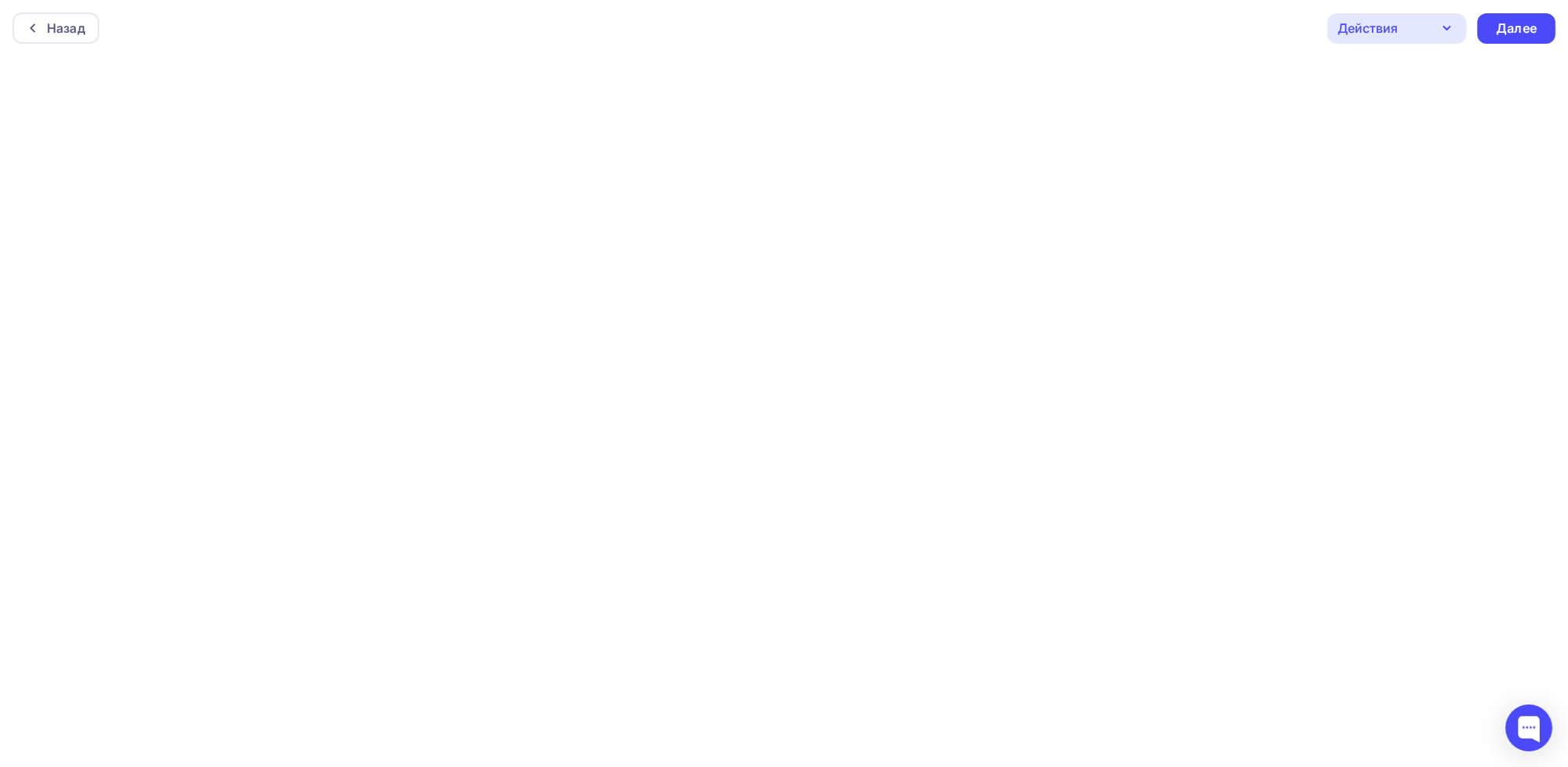
click at [1445, 25] on icon "button" at bounding box center [1447, 28] width 19 height 19
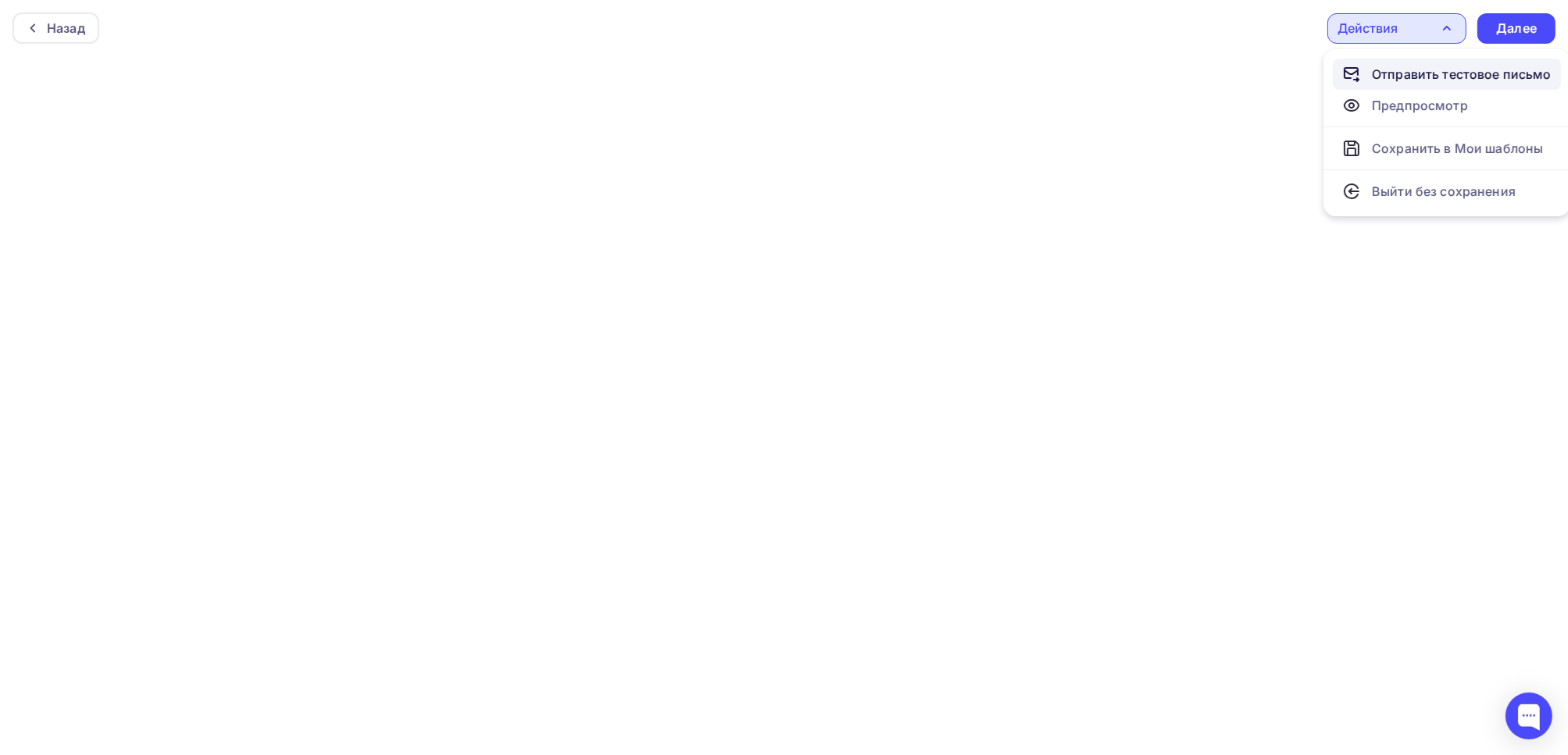
click at [1425, 75] on div "Отправить тестовое письмо" at bounding box center [1461, 74] width 179 height 19
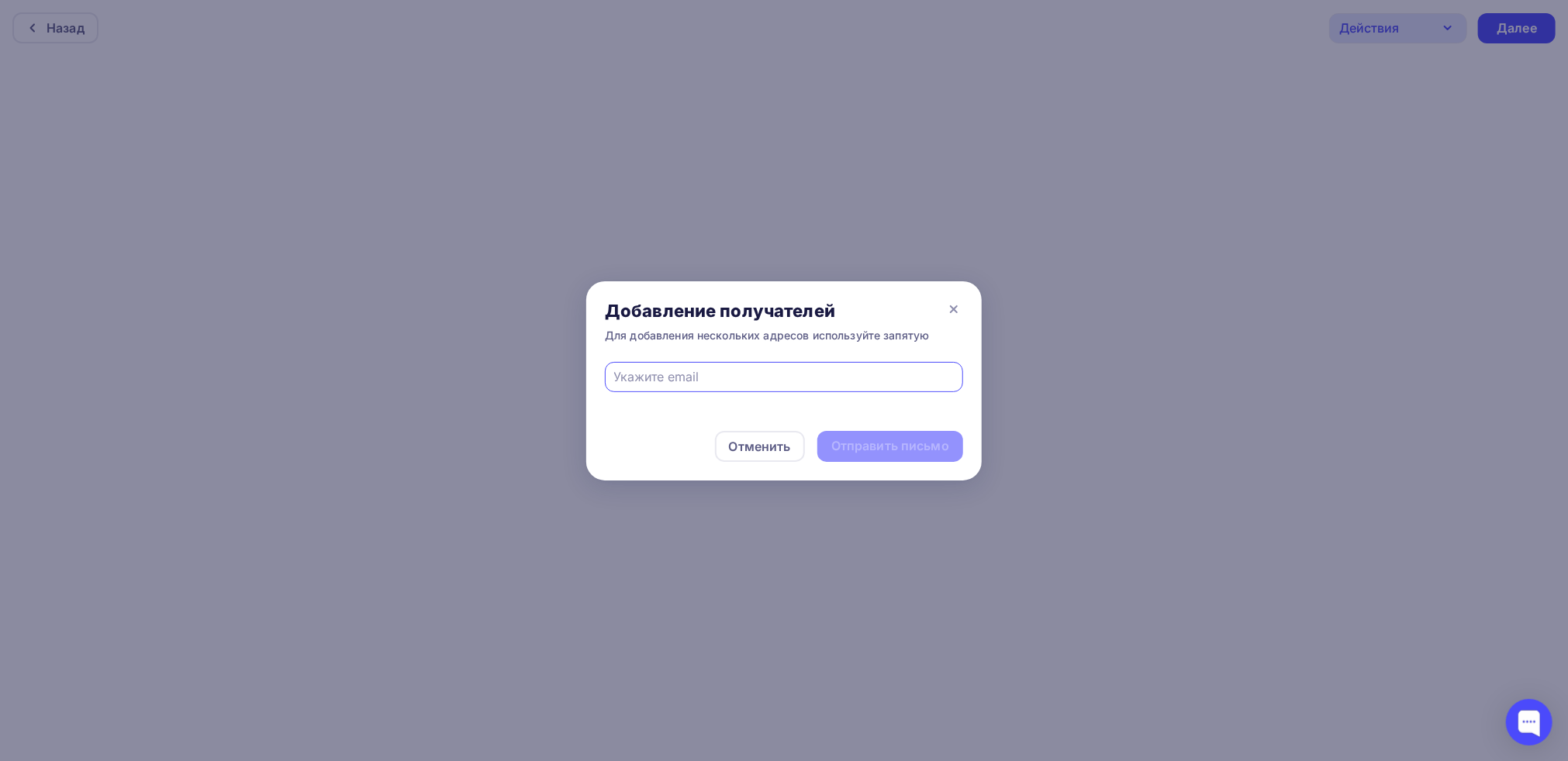
click at [876, 377] on input "text" at bounding box center [785, 377] width 341 height 18
type input "[EMAIL_ADDRESS][DOMAIN_NAME]"
click at [888, 449] on div "Отправить письмо" at bounding box center [890, 446] width 118 height 18
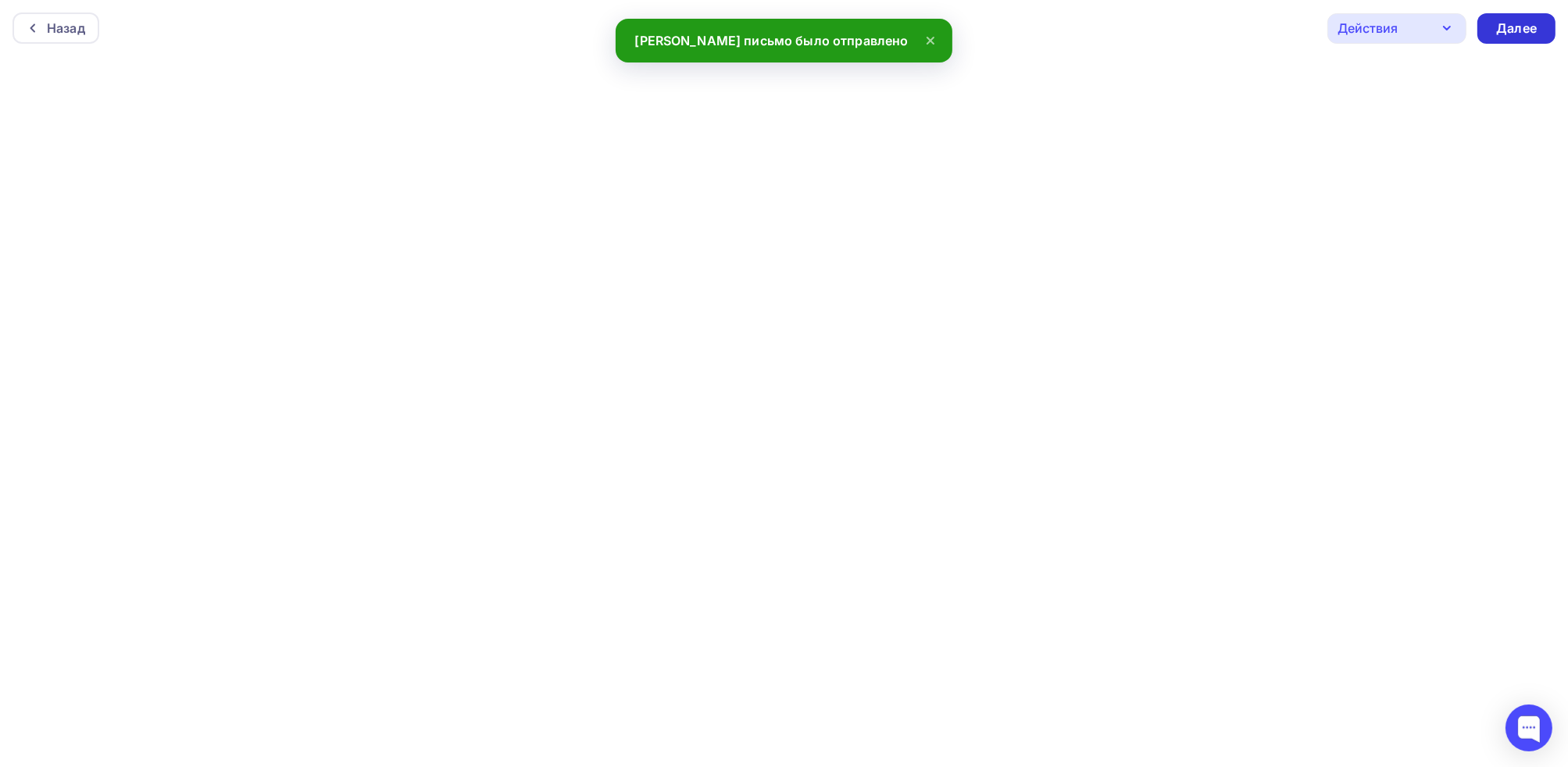
click at [1507, 34] on div "Далее" at bounding box center [1516, 28] width 41 height 18
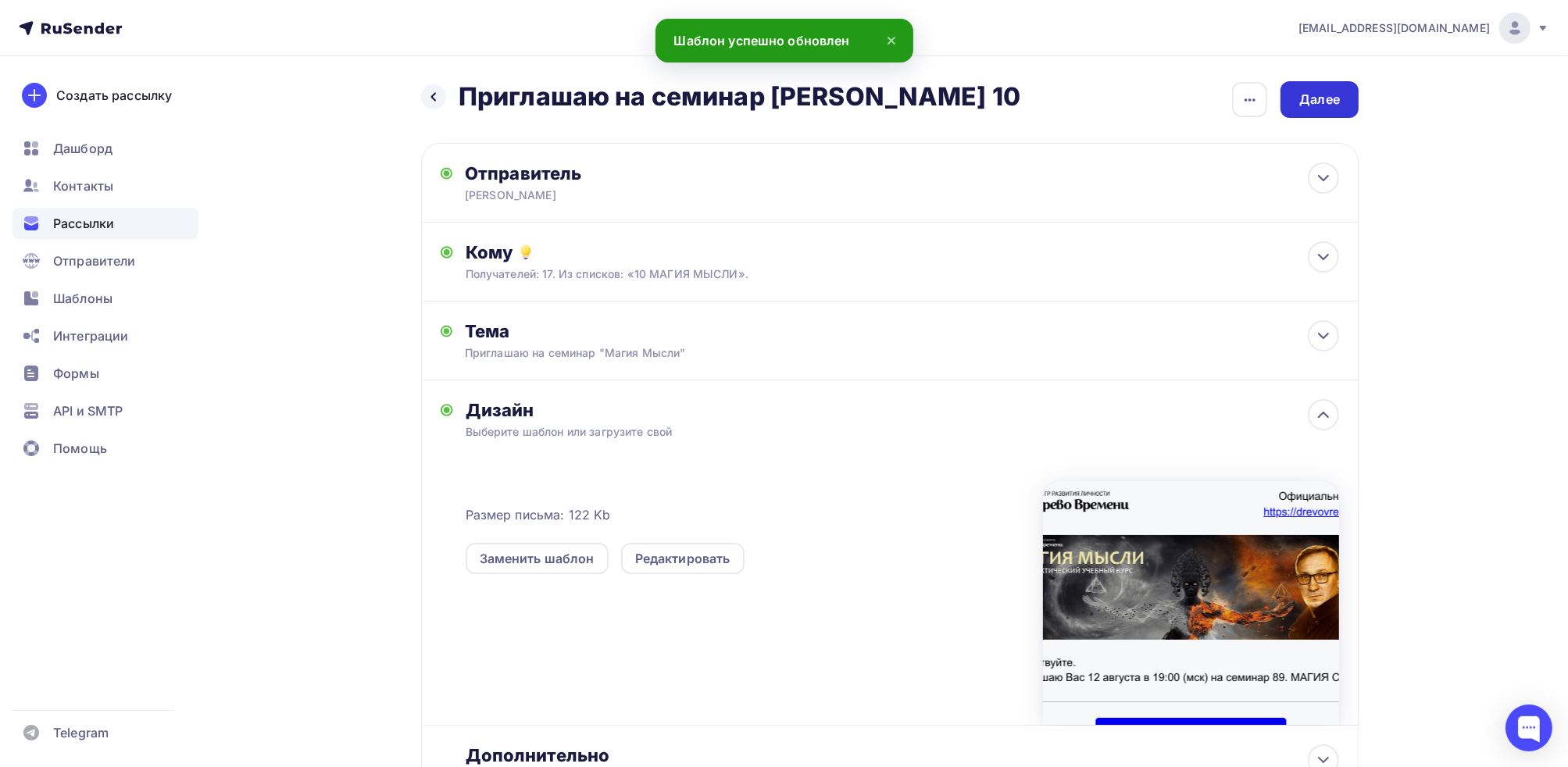
click at [1319, 104] on div "Далее" at bounding box center [1319, 99] width 41 height 18
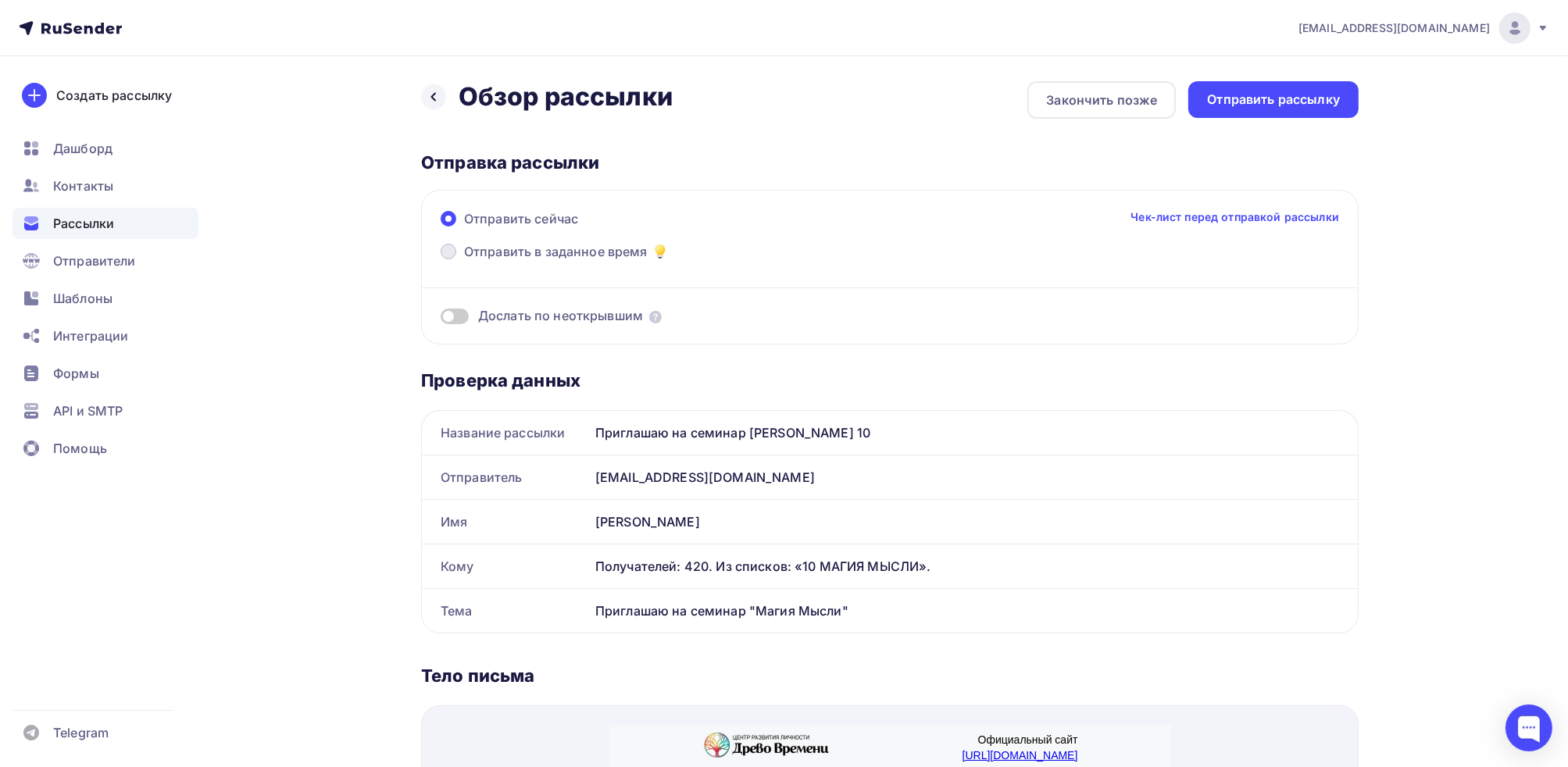
click at [452, 257] on span at bounding box center [448, 251] width 15 height 15
click at [464, 261] on input "Отправить в заданное время" at bounding box center [464, 261] width 0 height 0
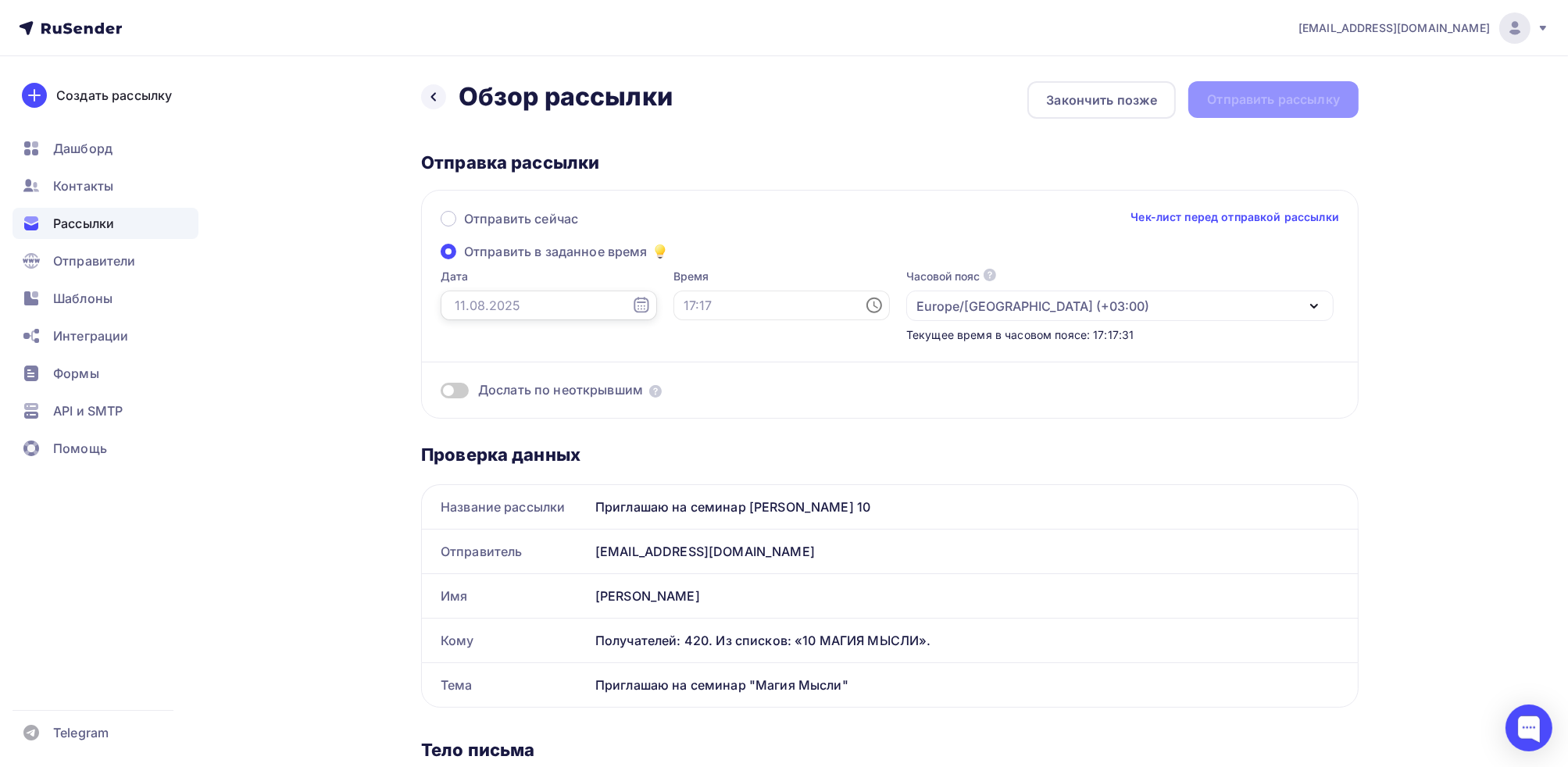
click at [503, 312] on input "text" at bounding box center [549, 305] width 217 height 30
click at [466, 441] on div "11" at bounding box center [463, 440] width 25 height 14
type input "[DATE]"
click at [688, 307] on input "text" at bounding box center [781, 305] width 217 height 30
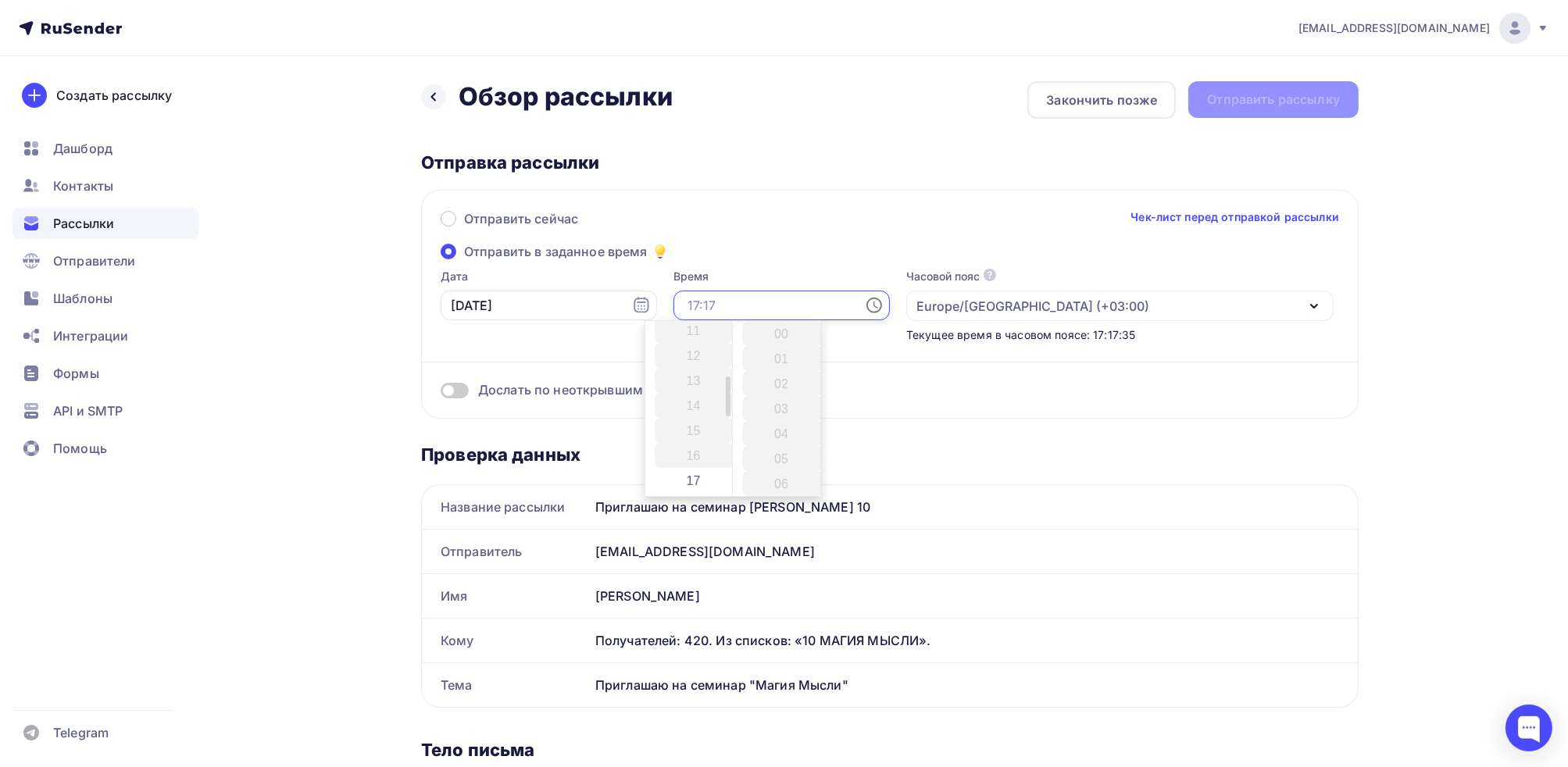
scroll to position [391, 0]
click at [688, 392] on li "18" at bounding box center [694, 393] width 80 height 25
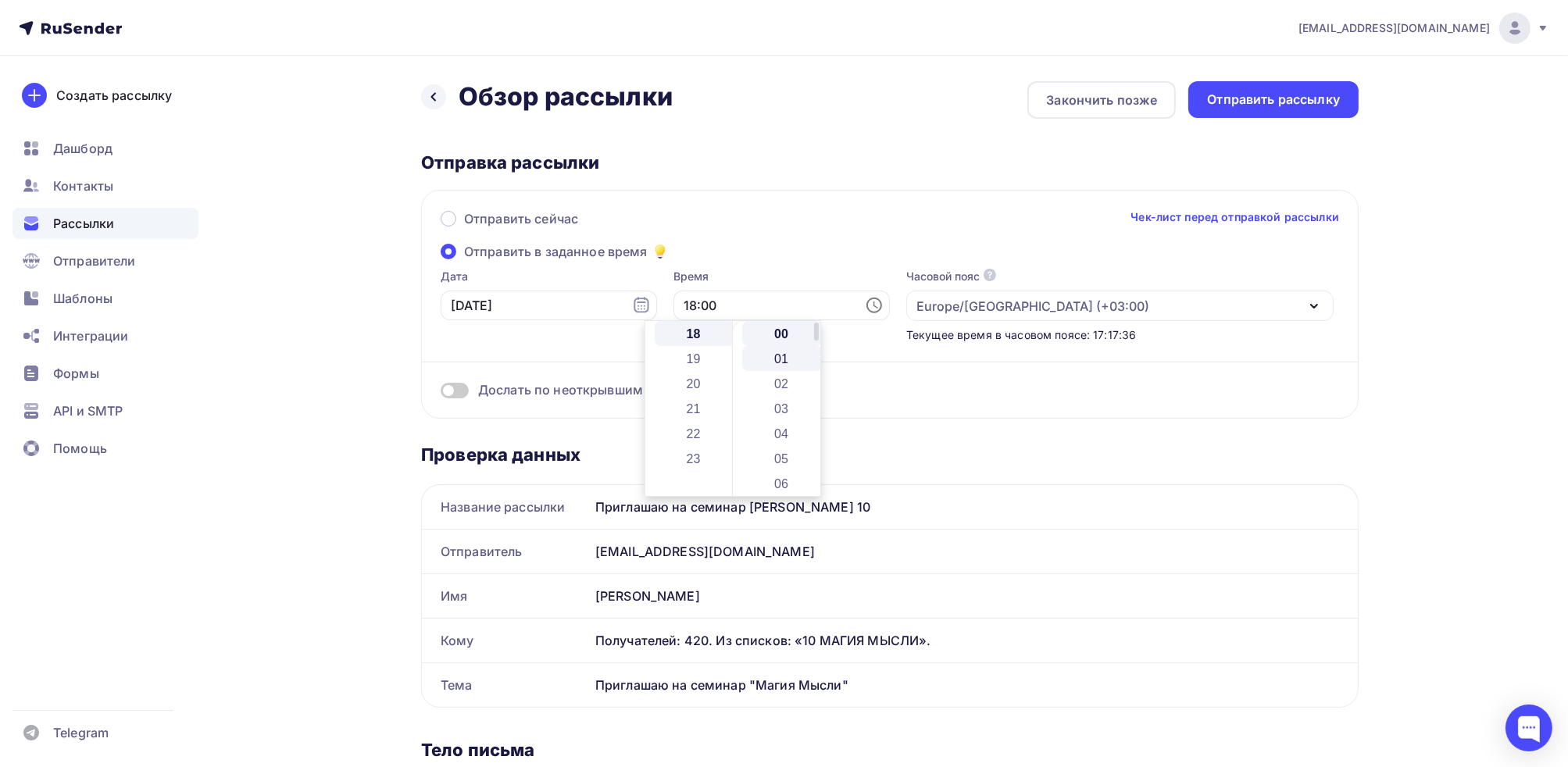
scroll to position [450, 0]
click at [779, 461] on li "30" at bounding box center [782, 458] width 80 height 25
type input "18:30"
click at [775, 249] on div "Отправить сейчас Чек-лист перед отправкой рассылки Отправить в заданное время Д…" at bounding box center [890, 304] width 937 height 229
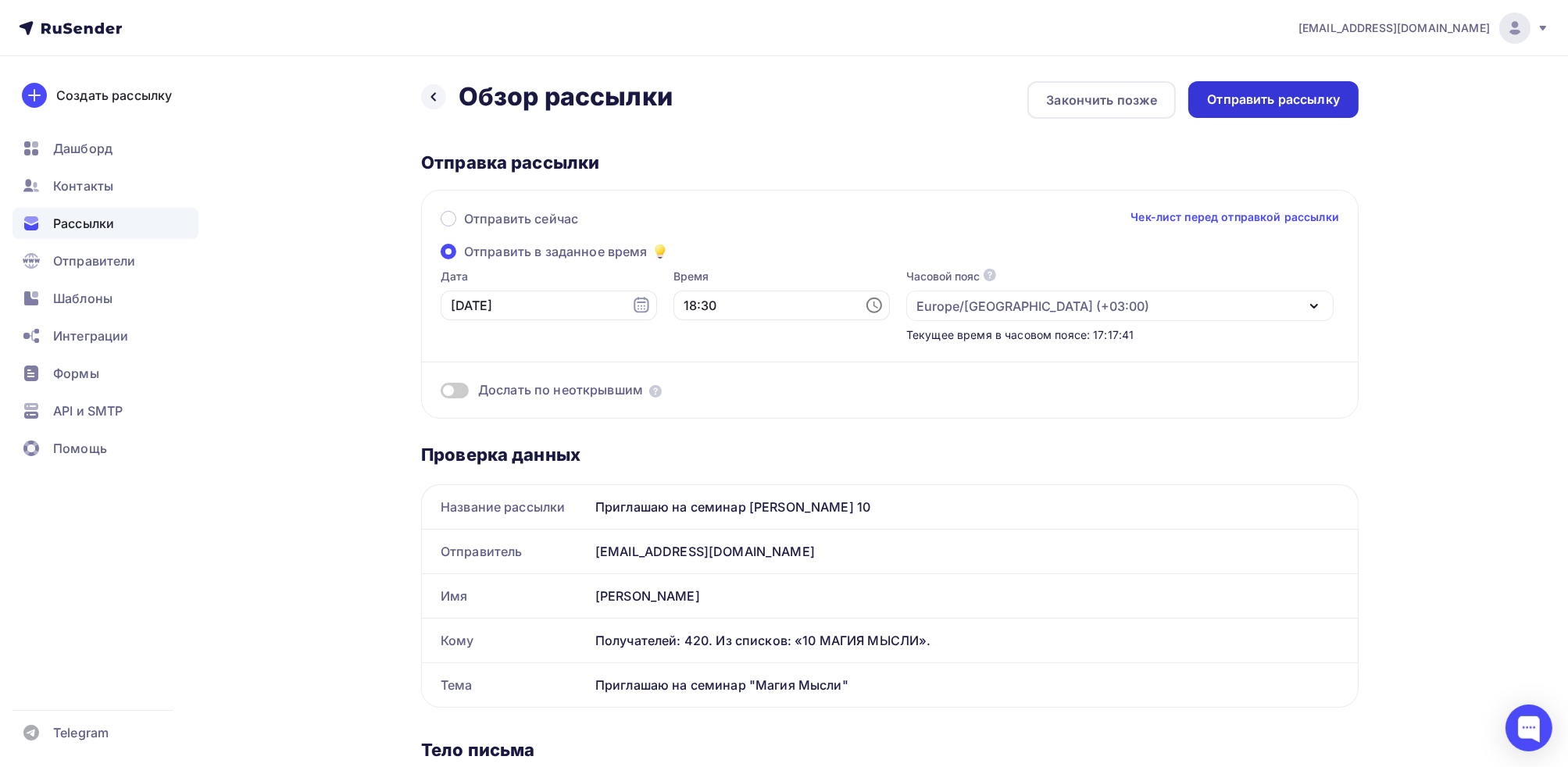
click at [1272, 101] on div "Отправить рассылку" at bounding box center [1273, 99] width 133 height 18
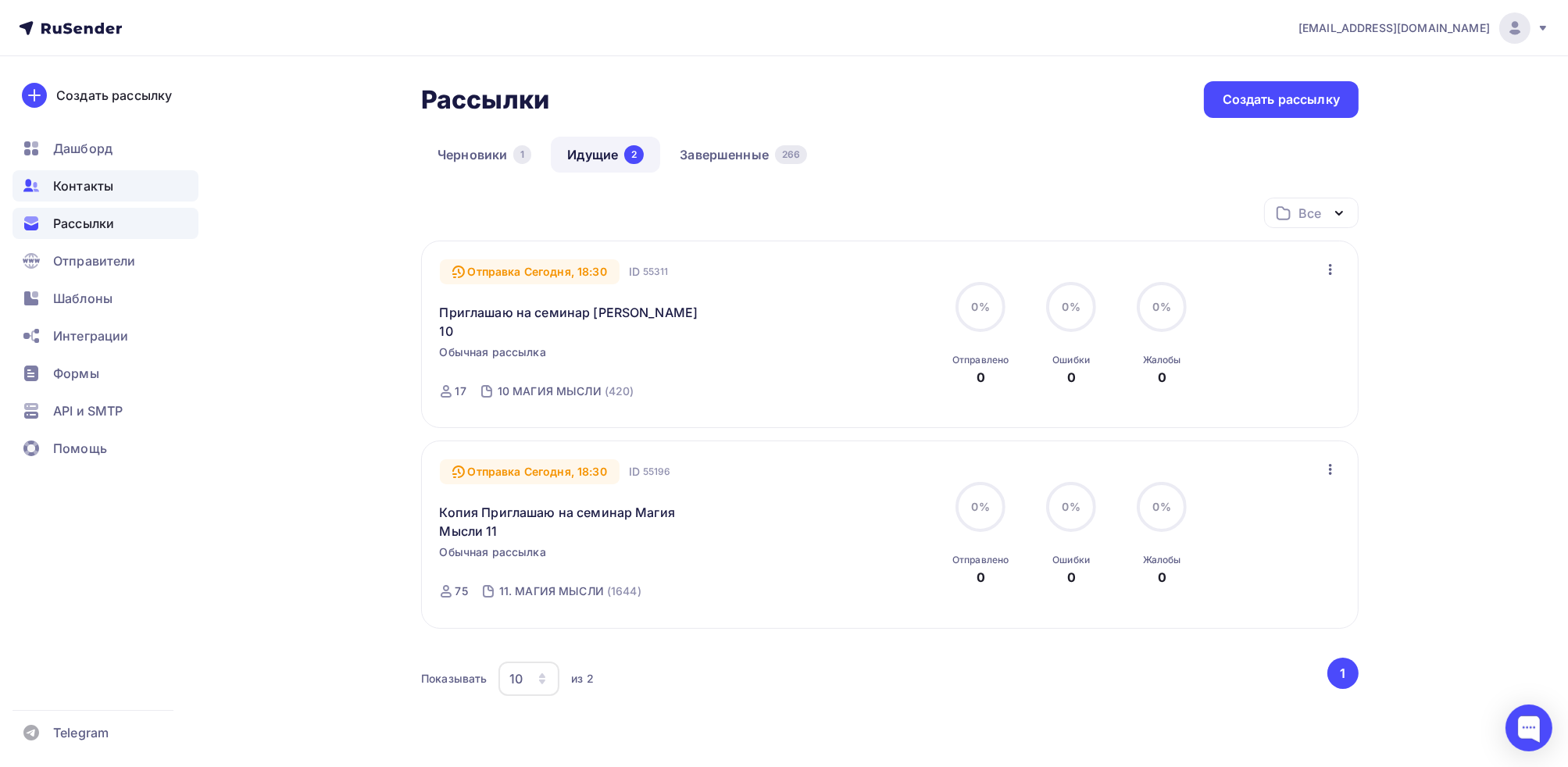
click at [79, 191] on span "Контакты" at bounding box center [83, 186] width 60 height 19
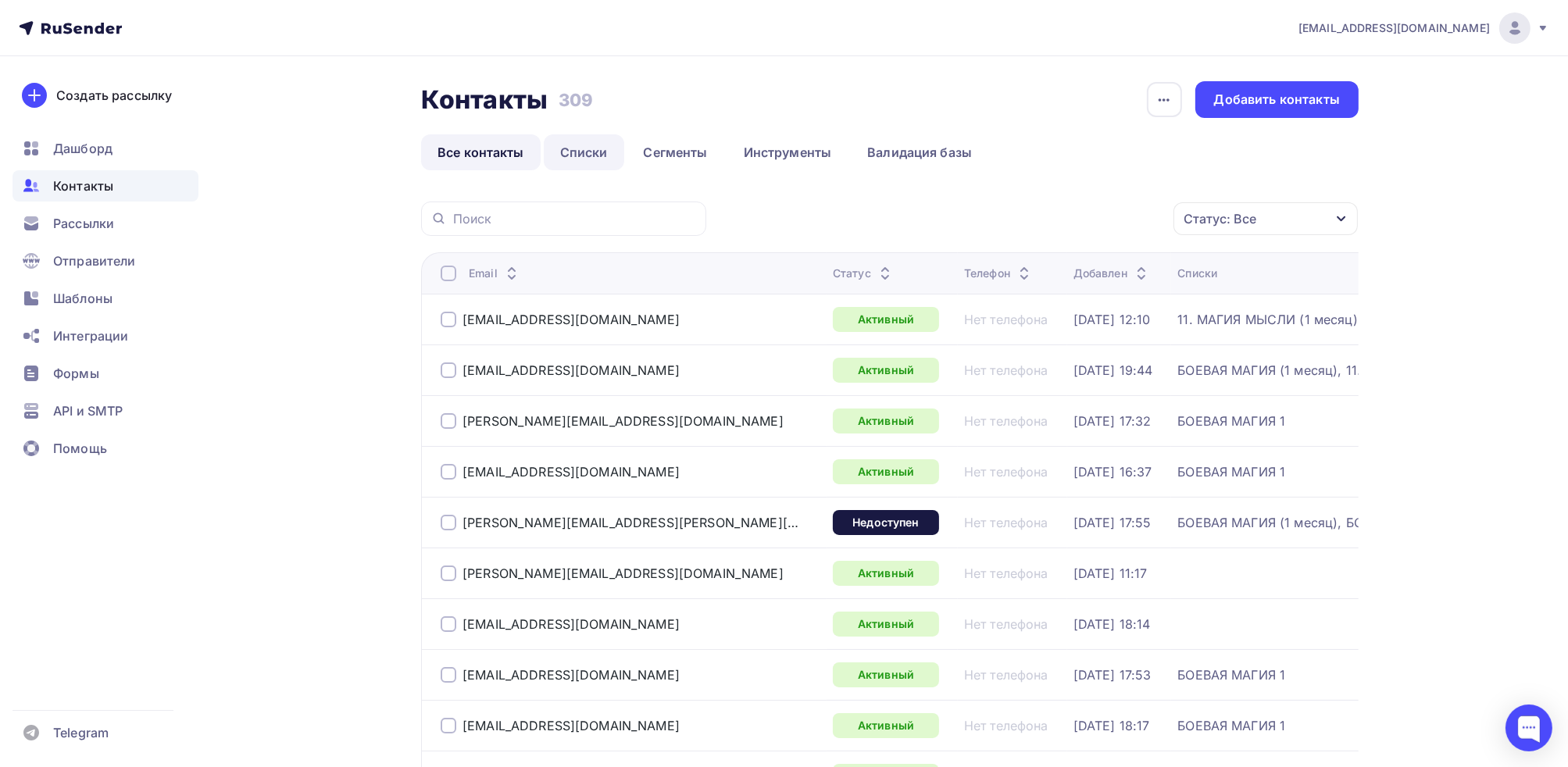
click at [589, 154] on link "Списки" at bounding box center [584, 152] width 80 height 36
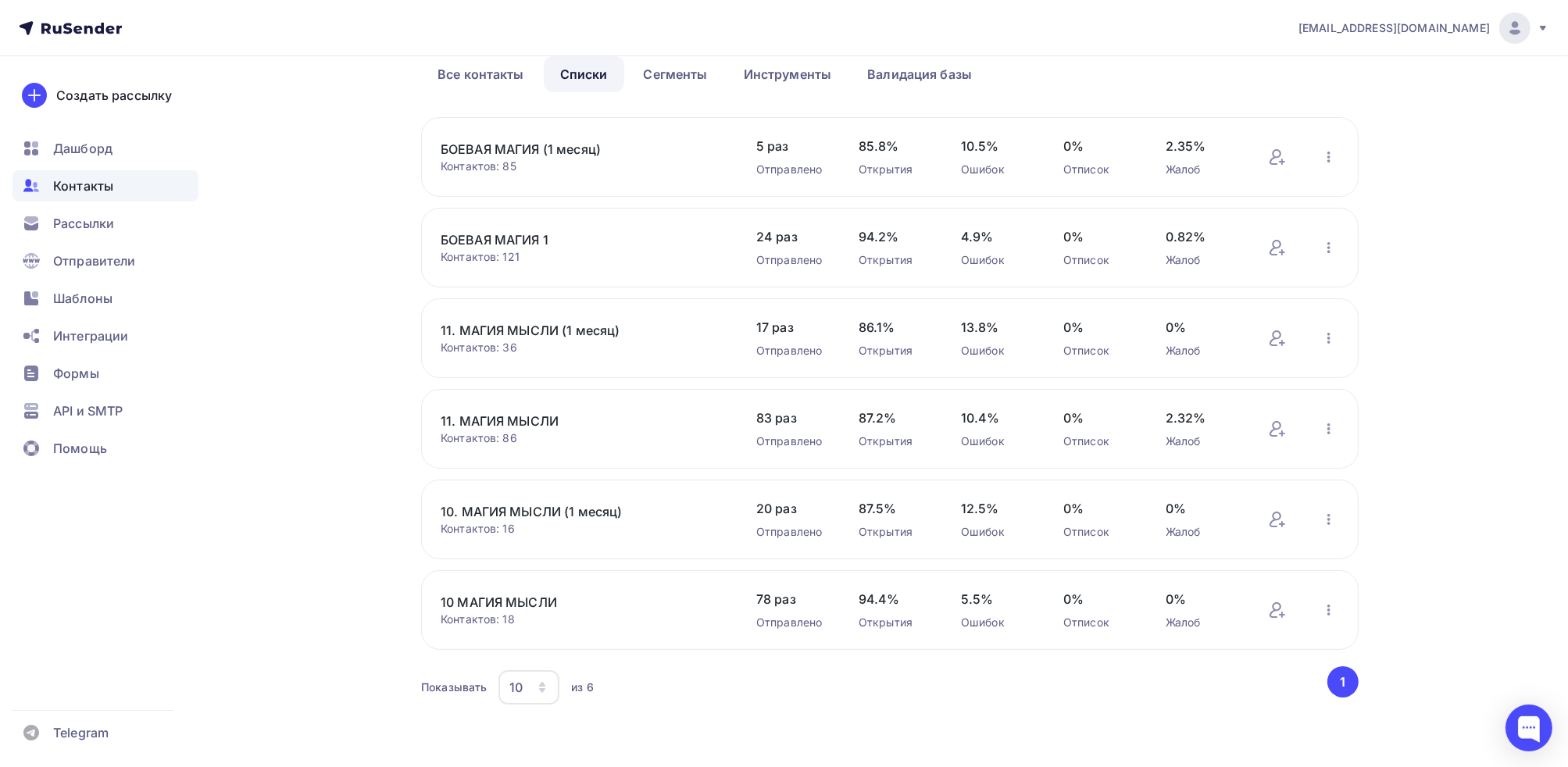
scroll to position [79, 0]
click at [528, 592] on link "10 МАГИЯ МЫСЛИ" at bounding box center [573, 600] width 266 height 19
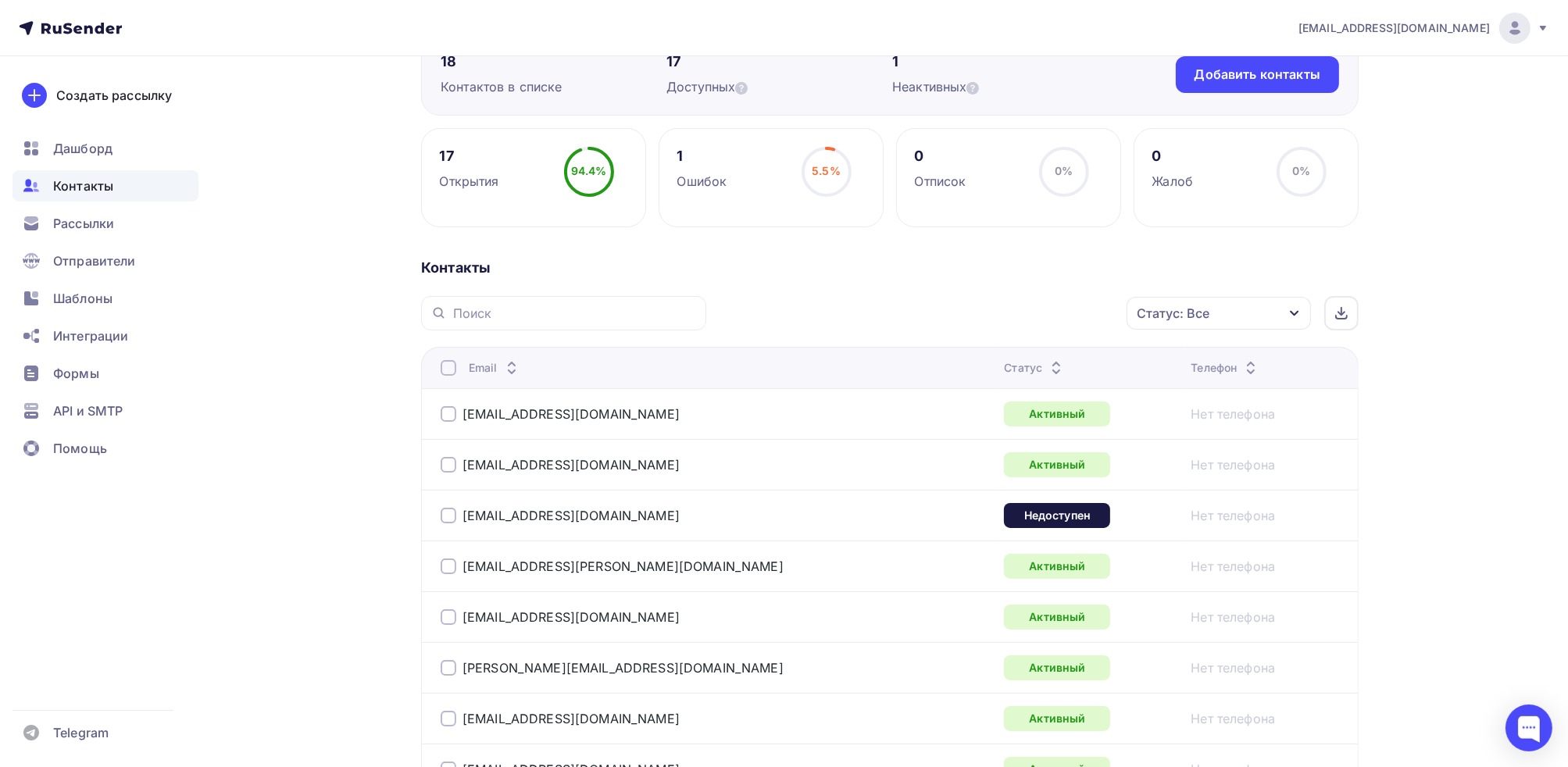
scroll to position [234, 0]
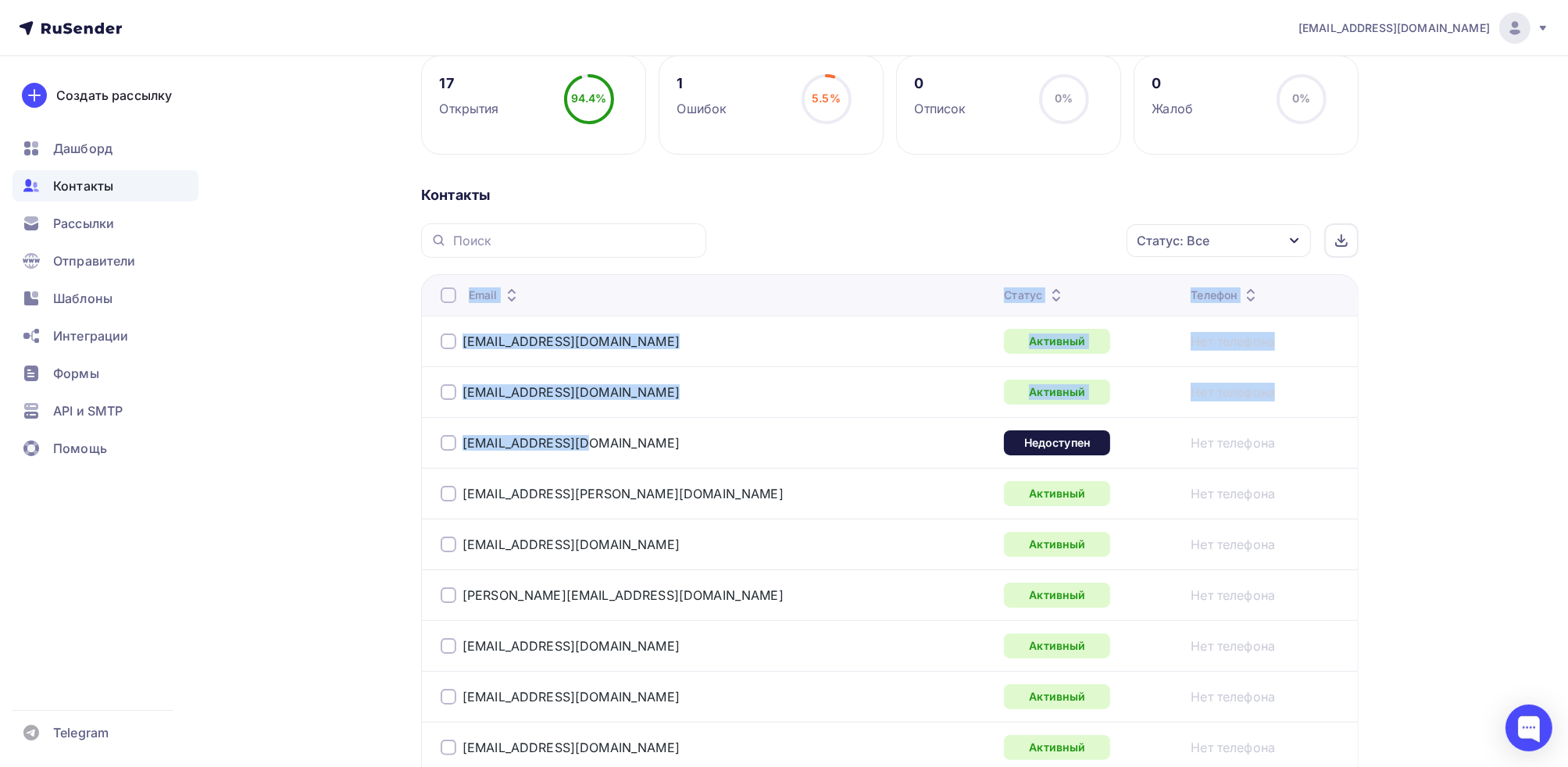
drag, startPoint x: 600, startPoint y: 451, endPoint x: 419, endPoint y: 432, distance: 182.0
click at [419, 432] on div "Назад 10 МАГИЯ МЫСЛИ Переименовать список Скачать список Отписать адреса Настро…" at bounding box center [784, 605] width 1280 height 1568
click at [625, 457] on td "[EMAIL_ADDRESS][DOMAIN_NAME]" at bounding box center [710, 442] width 577 height 51
click at [670, 557] on td "[EMAIL_ADDRESS][DOMAIN_NAME]" at bounding box center [710, 544] width 577 height 51
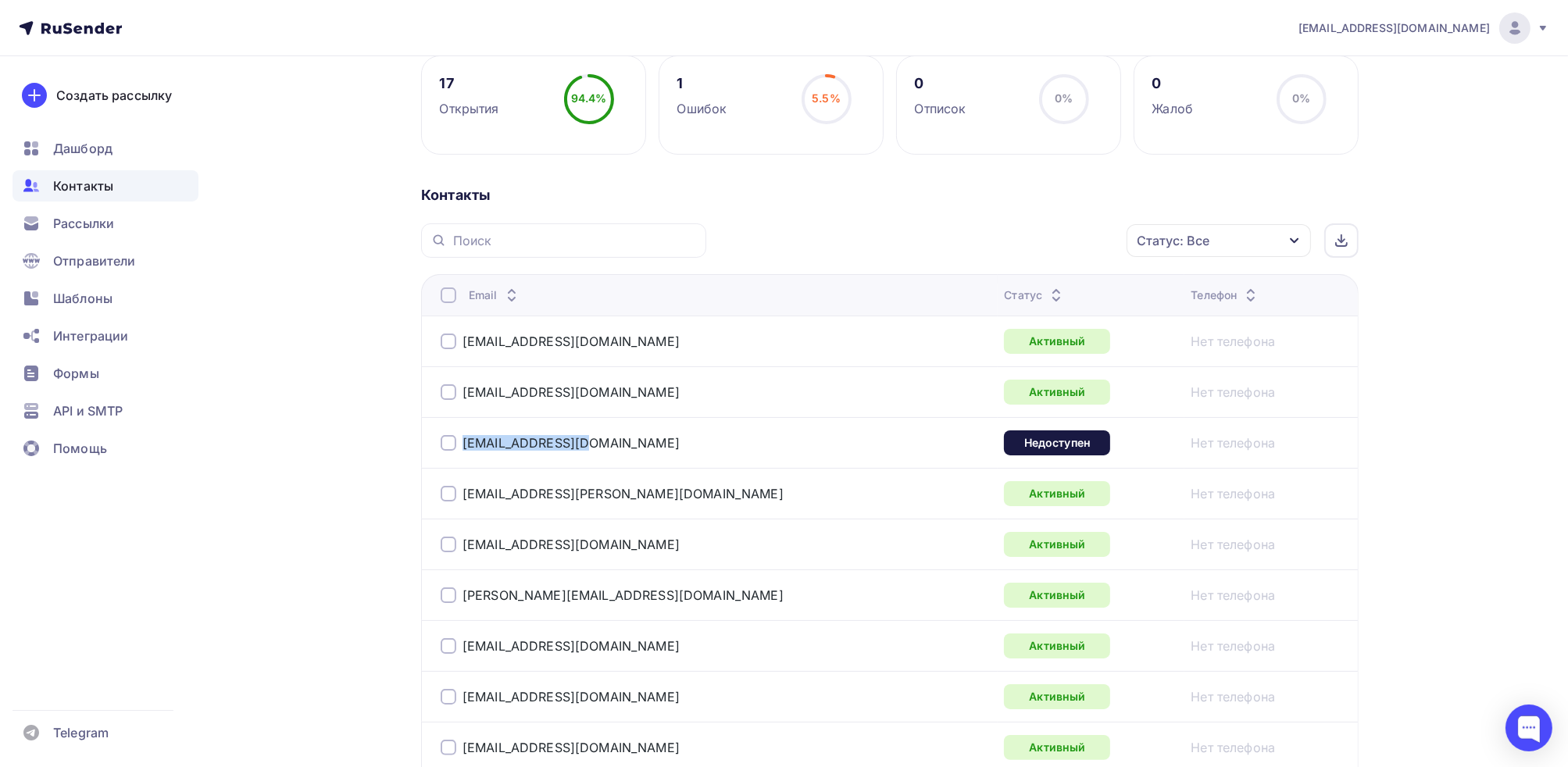
drag, startPoint x: 579, startPoint y: 445, endPoint x: 459, endPoint y: 438, distance: 120.2
click at [459, 438] on div "[EMAIL_ADDRESS][DOMAIN_NAME]" at bounding box center [636, 443] width 391 height 25
copy link "[EMAIL_ADDRESS][DOMAIN_NAME]"
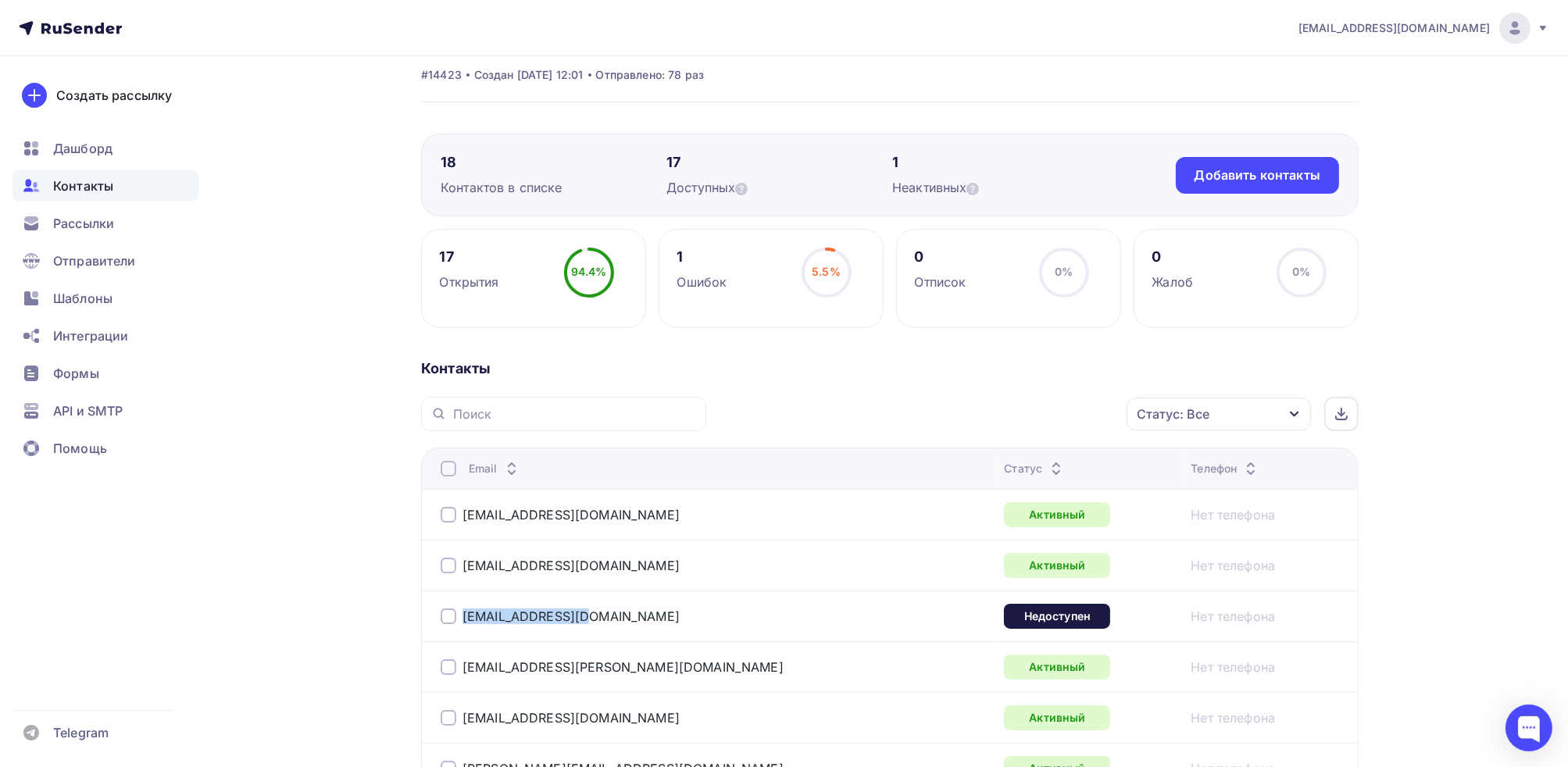
scroll to position [0, 0]
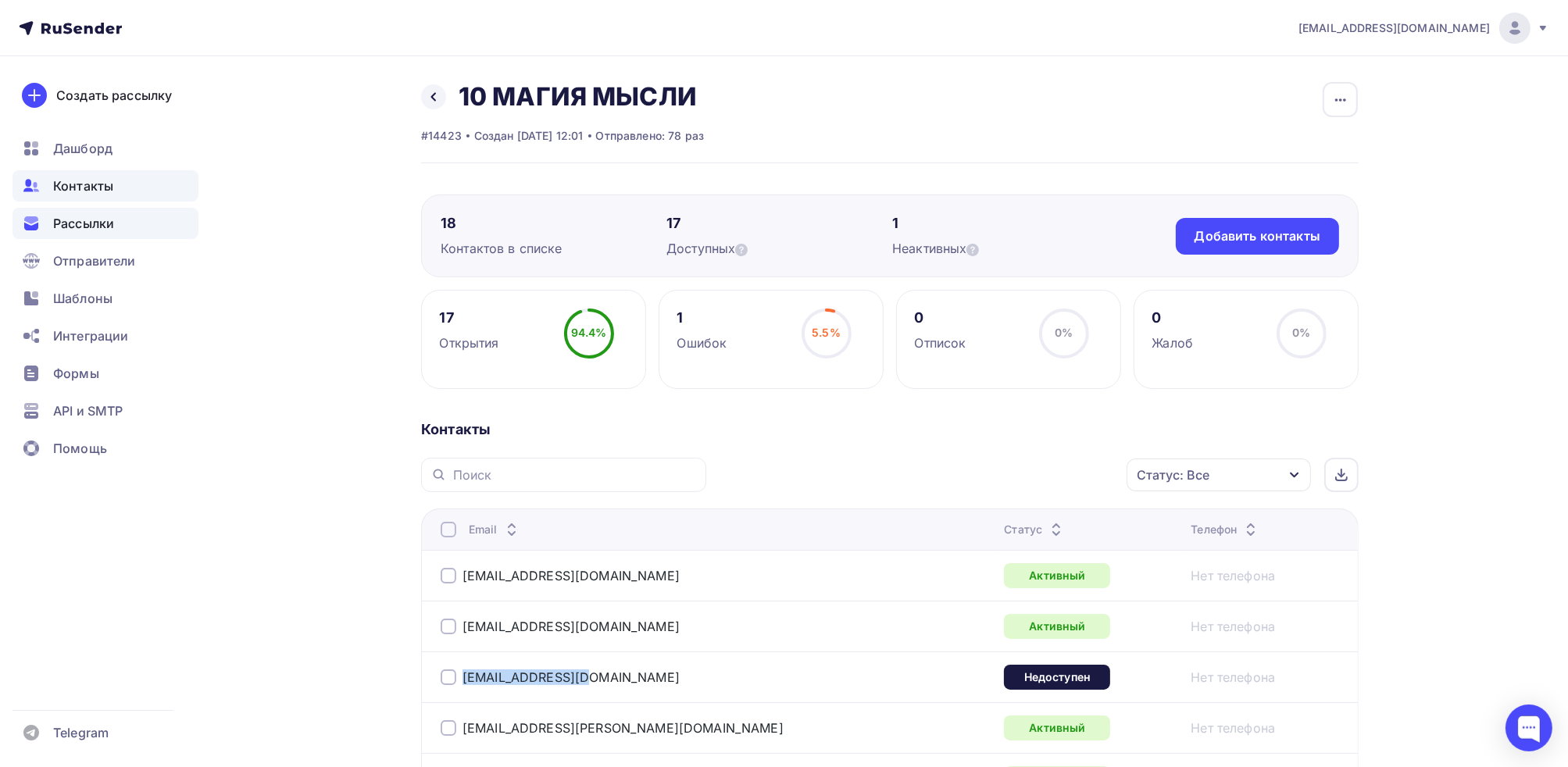
click at [101, 222] on span "Рассылки" at bounding box center [84, 223] width 61 height 19
